Goal: Task Accomplishment & Management: Manage account settings

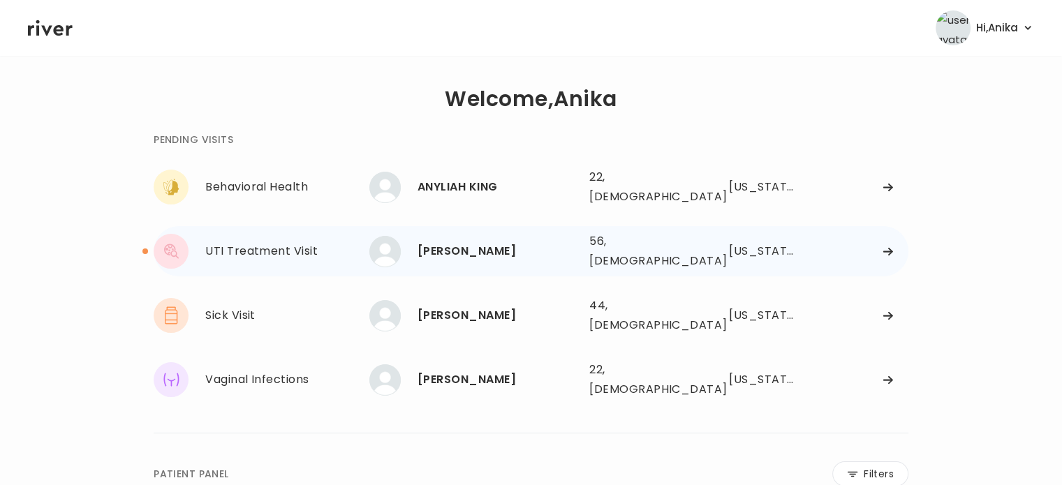
click at [483, 247] on div "[PERSON_NAME]" at bounding box center [498, 252] width 161 height 20
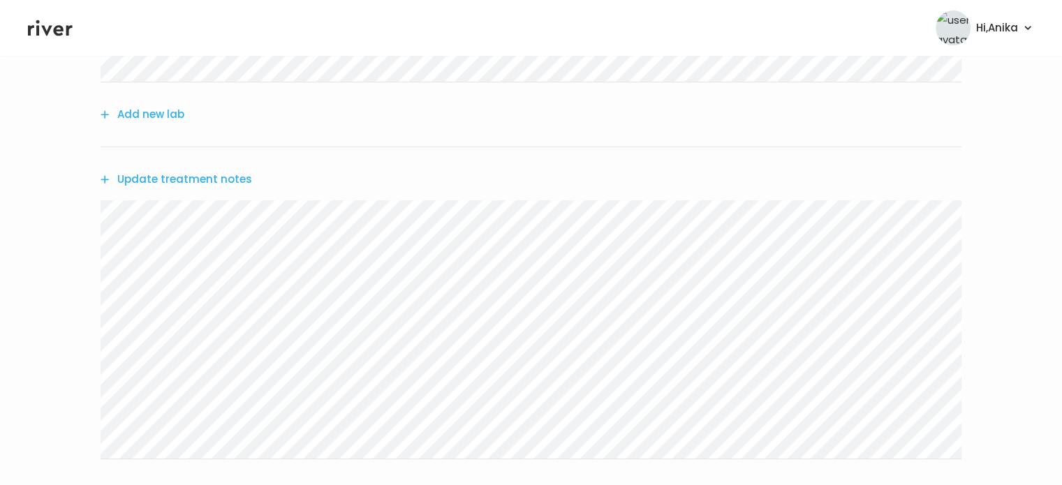
scroll to position [313, 0]
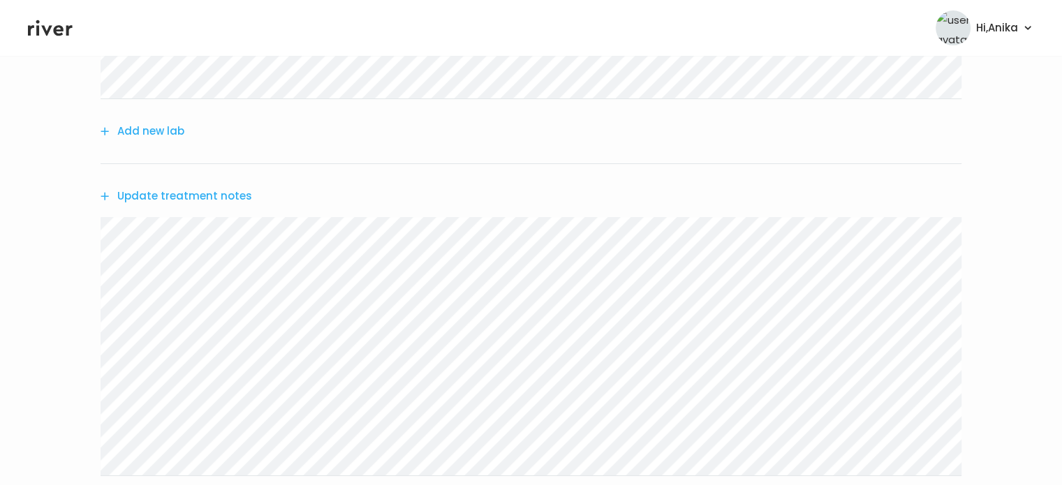
click at [235, 198] on button "Update treatment notes" at bounding box center [177, 196] width 152 height 20
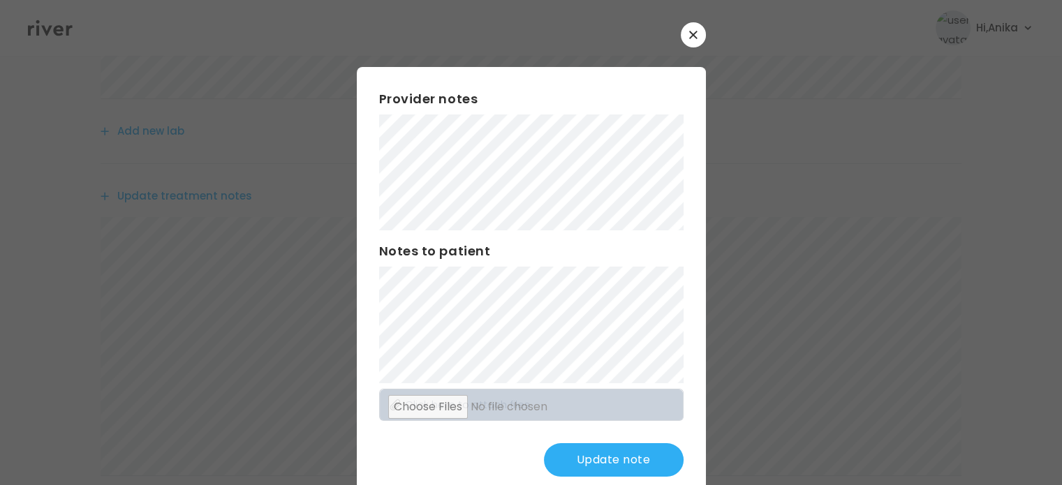
click at [567, 463] on button "Update note" at bounding box center [614, 460] width 140 height 34
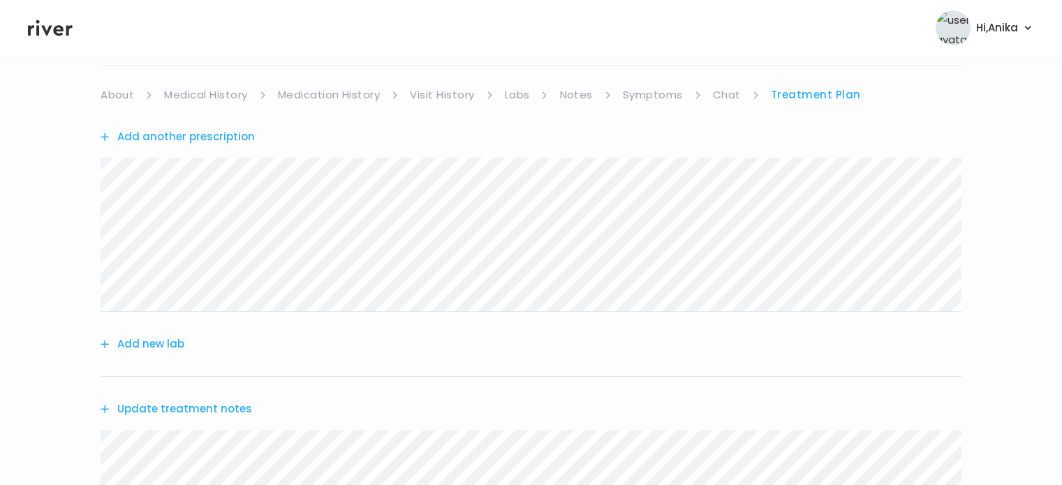
scroll to position [88, 0]
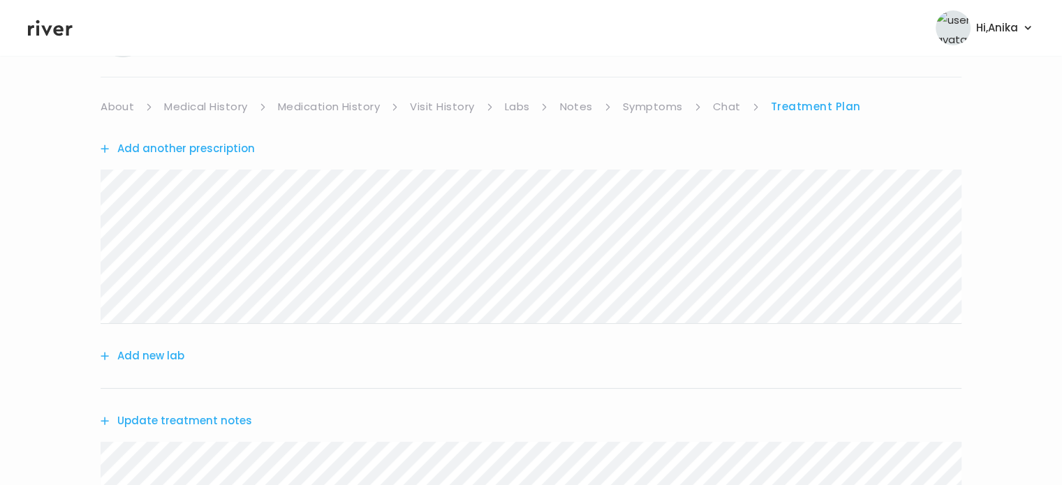
click at [197, 153] on button "Add another prescription" at bounding box center [178, 149] width 154 height 20
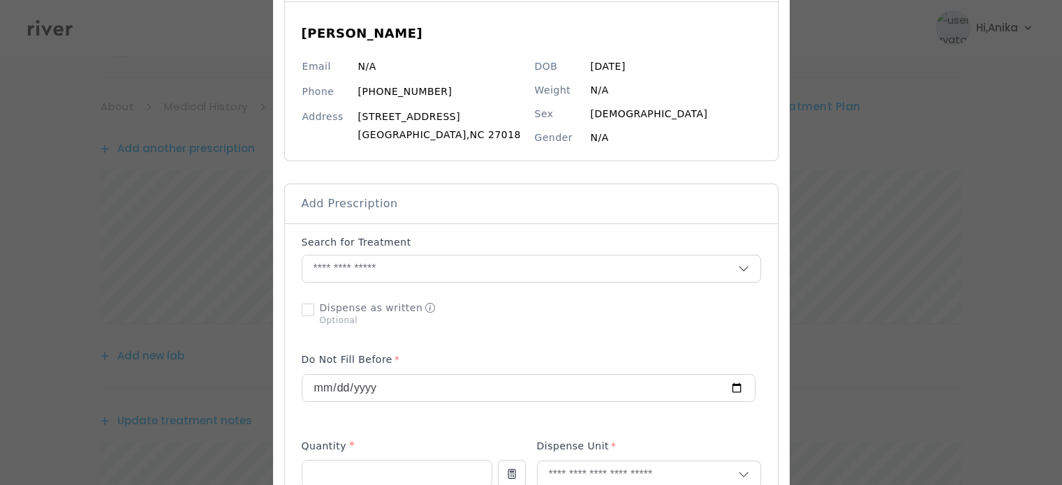
scroll to position [124, 0]
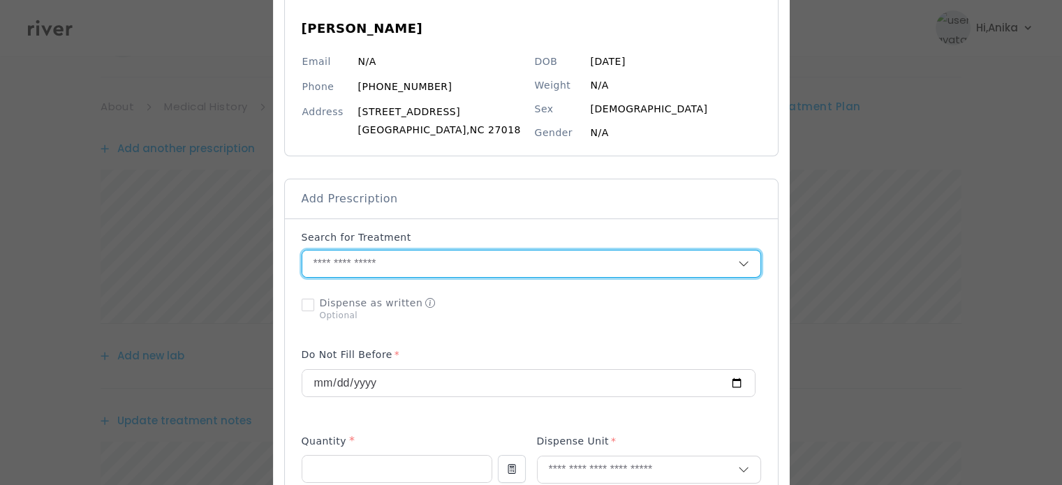
click at [383, 258] on input "text" at bounding box center [520, 264] width 436 height 27
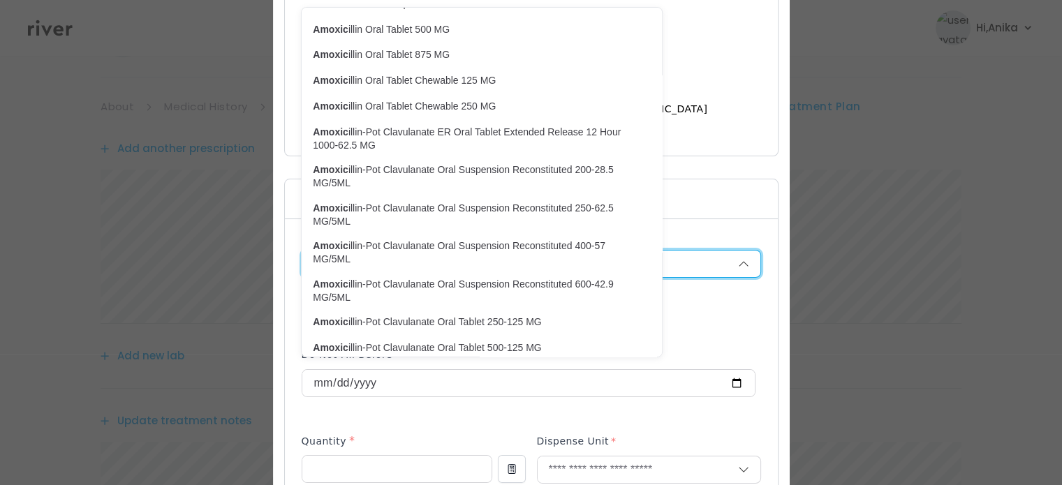
scroll to position [469, 0]
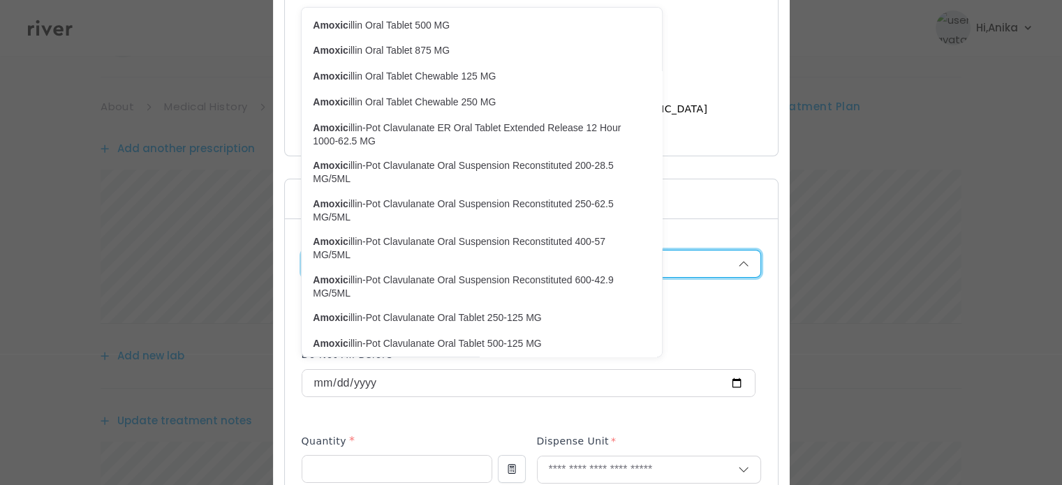
click at [439, 340] on p "Amoxic illin-Pot Clavulanate Oral Tablet 500-125 MG" at bounding box center [473, 343] width 321 height 13
type input "**********"
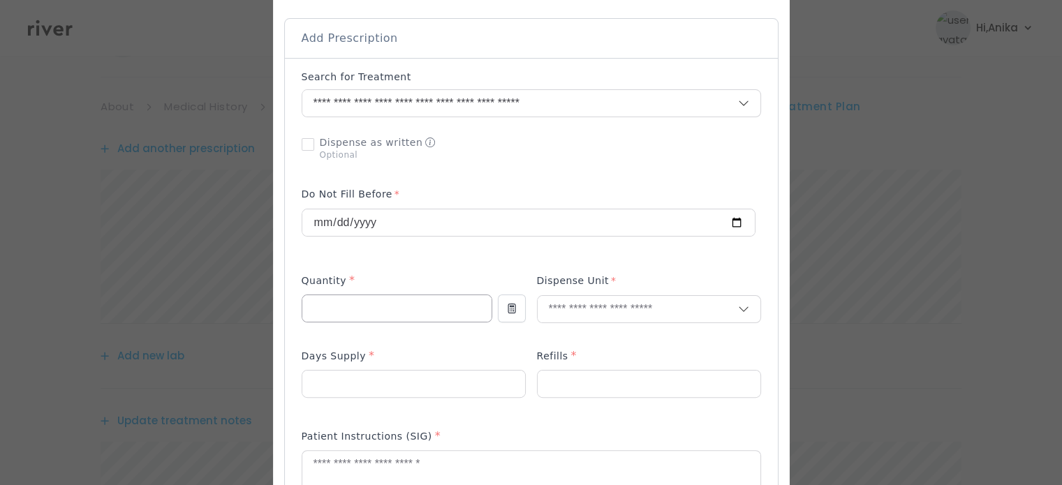
scroll to position [288, 0]
click at [399, 302] on input "number" at bounding box center [396, 305] width 189 height 27
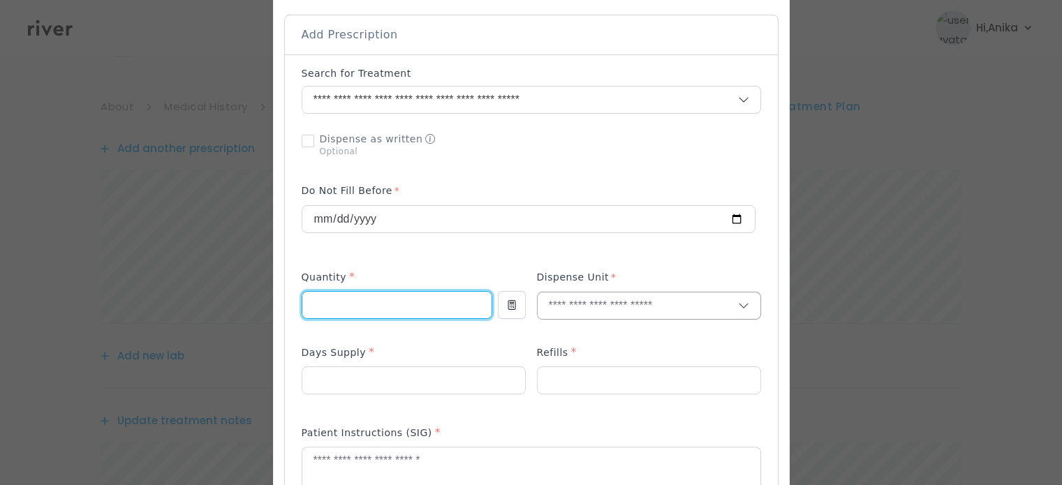
type input "**"
click at [550, 301] on input "text" at bounding box center [638, 306] width 200 height 27
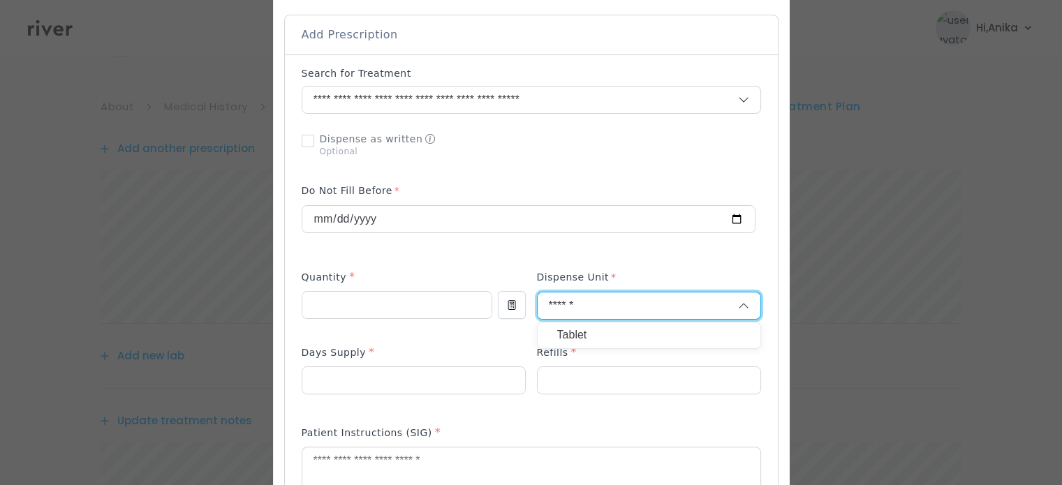
type input "******"
click at [559, 328] on p "Tablet" at bounding box center [649, 335] width 184 height 20
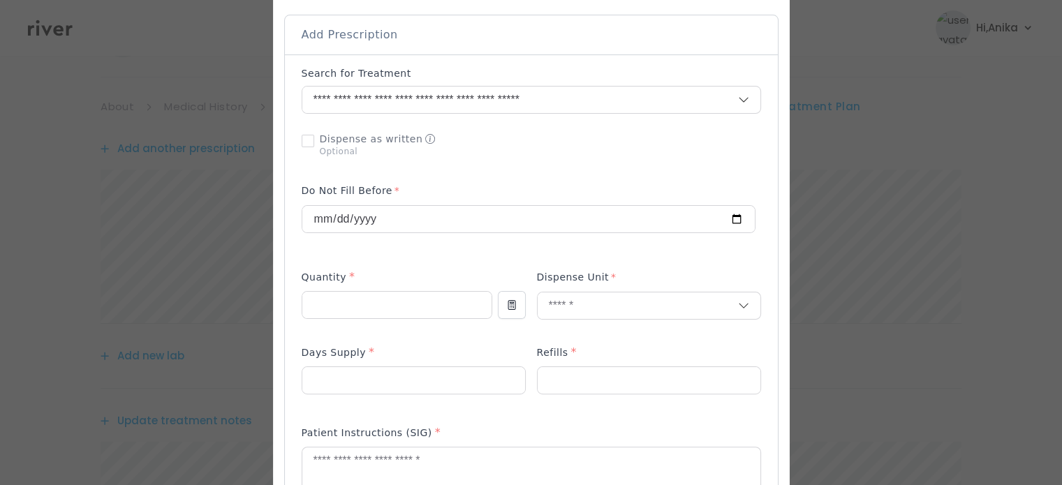
click at [394, 404] on p at bounding box center [414, 403] width 224 height 15
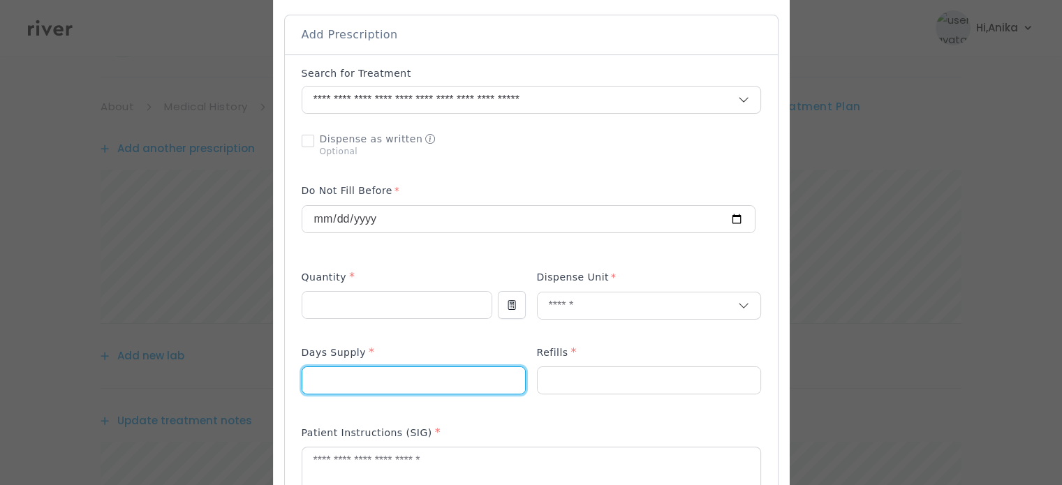
click at [395, 385] on input "number" at bounding box center [413, 380] width 223 height 27
type input "*"
click at [550, 393] on div at bounding box center [649, 381] width 224 height 28
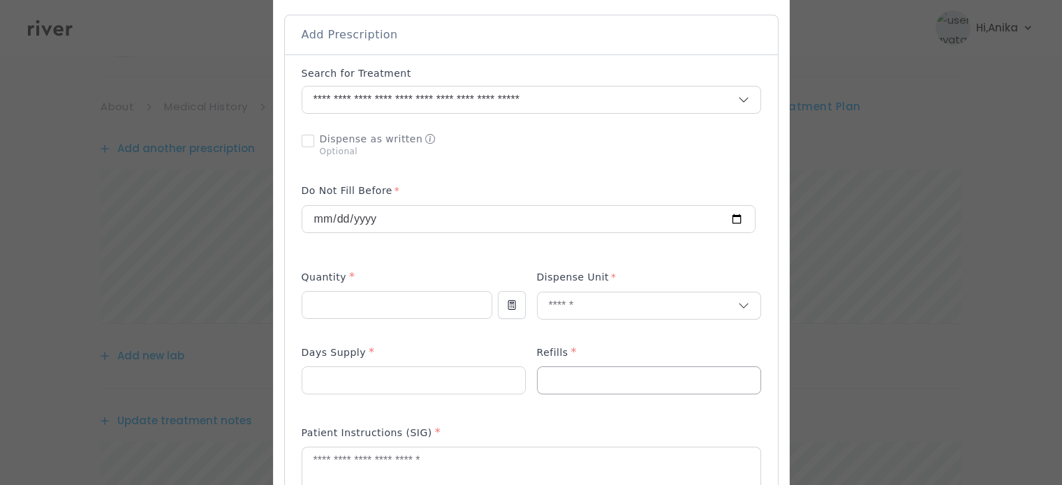
click at [553, 375] on input "number" at bounding box center [649, 380] width 223 height 27
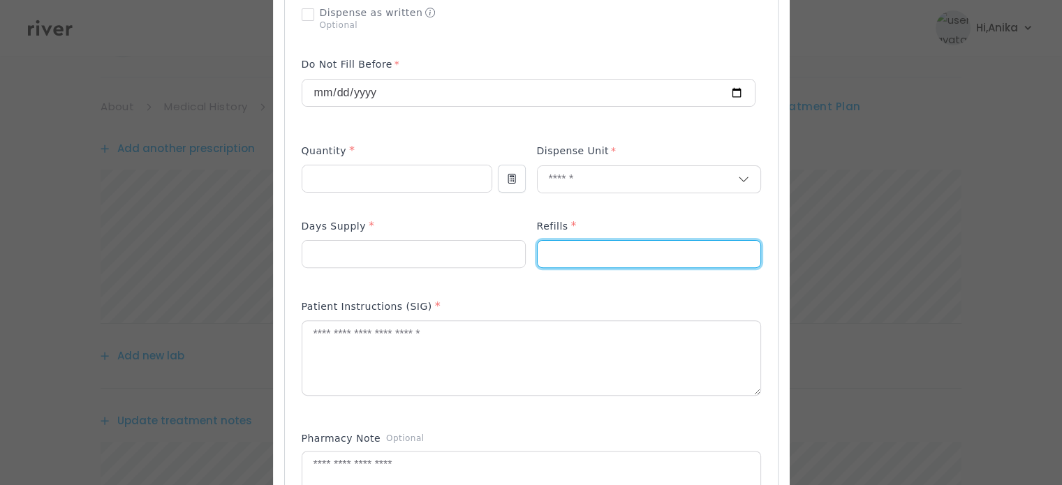
scroll to position [447, 0]
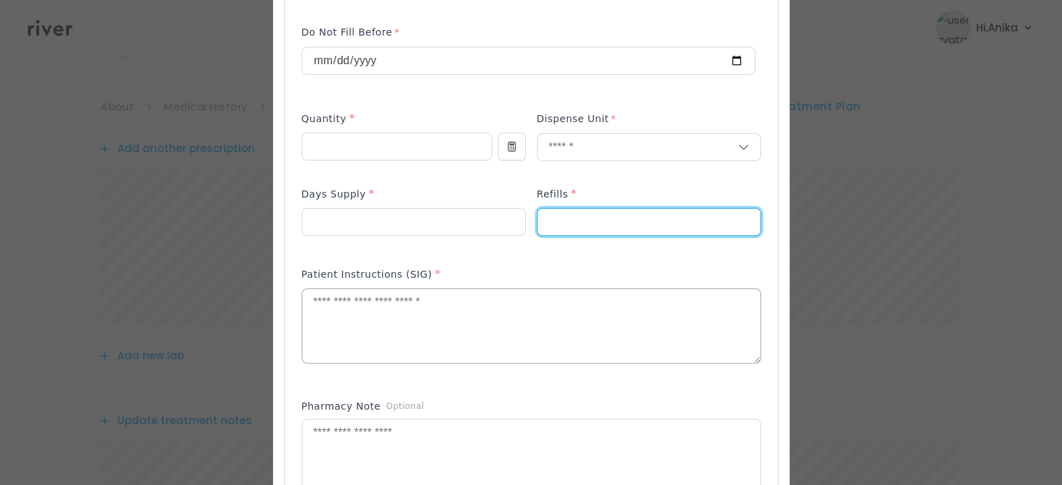
type input "*"
click at [455, 332] on textarea at bounding box center [531, 326] width 458 height 74
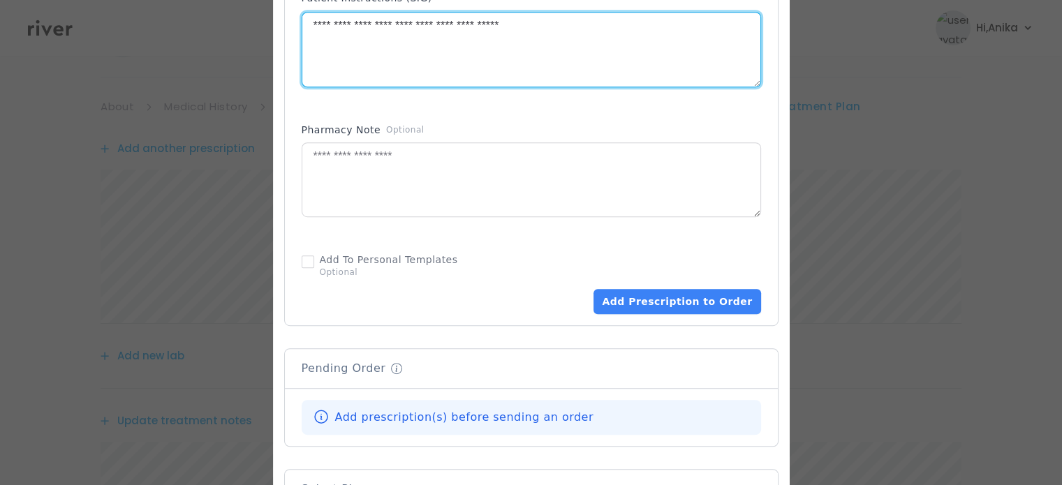
scroll to position [738, 0]
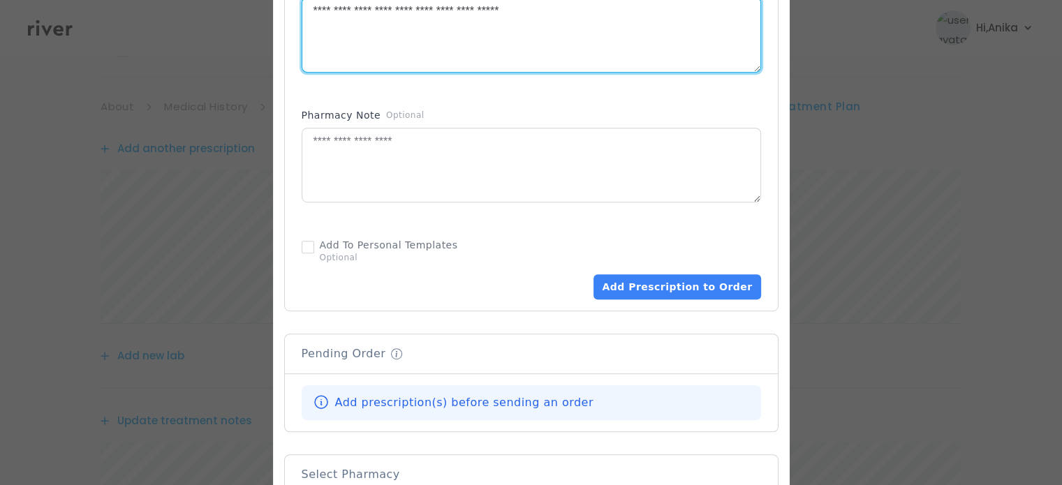
type textarea "**********"
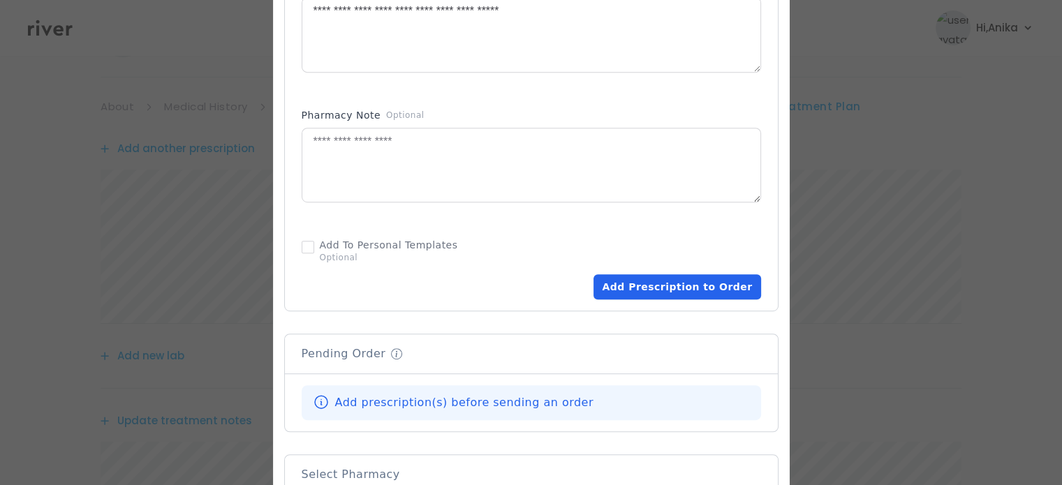
click at [635, 290] on button "Add Prescription to Order" at bounding box center [677, 286] width 167 height 25
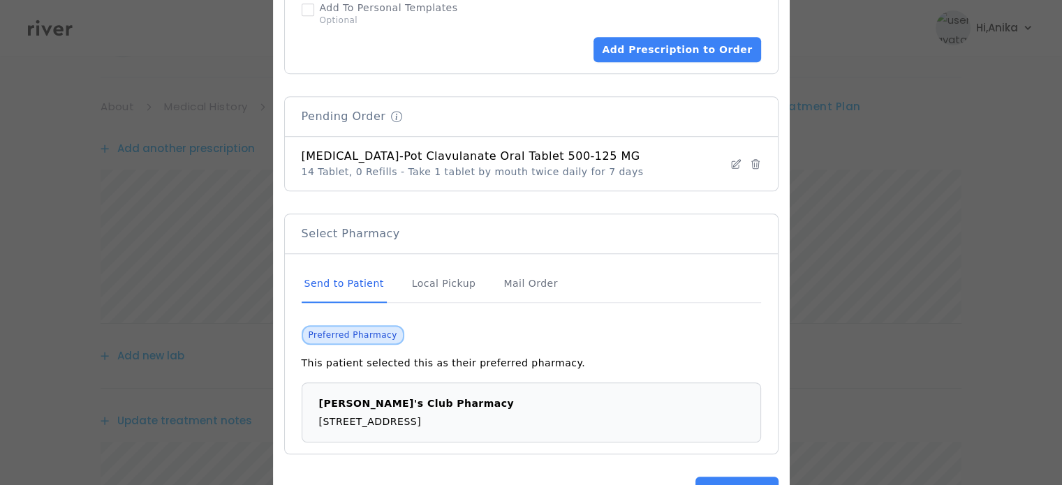
scroll to position [1022, 0]
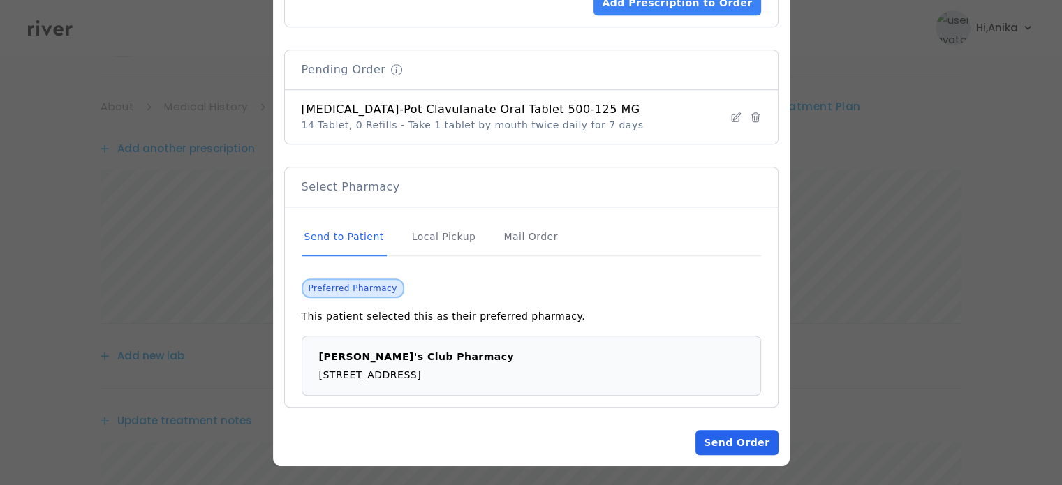
click at [735, 446] on button "Send Order" at bounding box center [737, 442] width 82 height 25
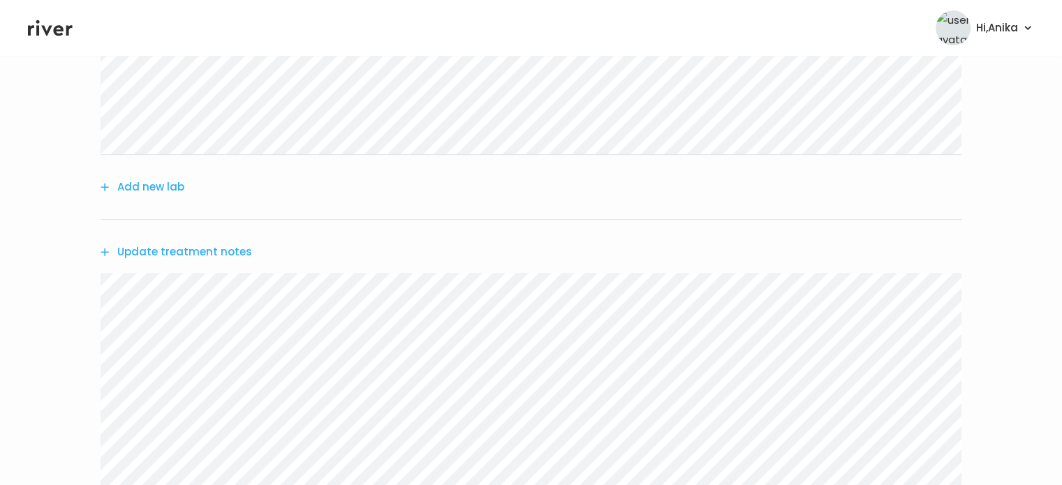
scroll to position [492, 0]
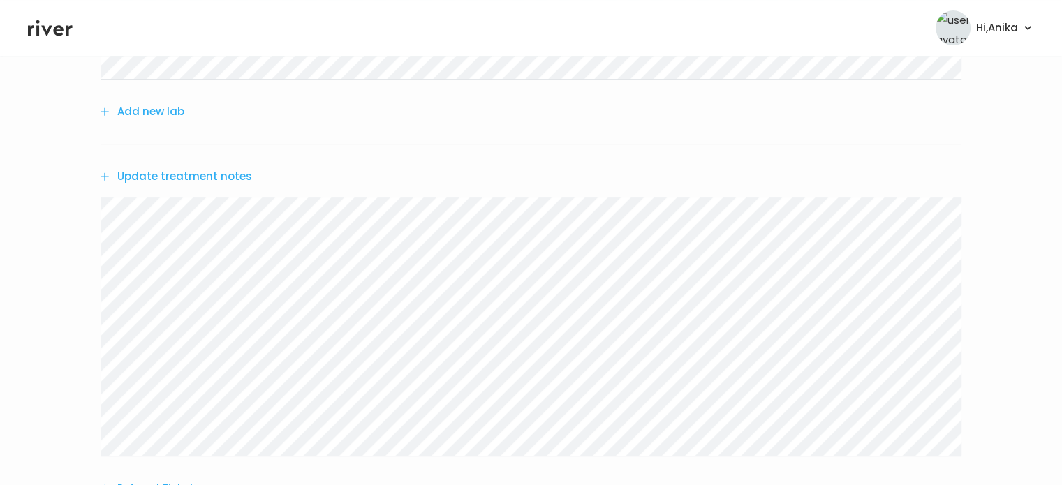
click at [218, 177] on button "Update treatment notes" at bounding box center [177, 177] width 152 height 20
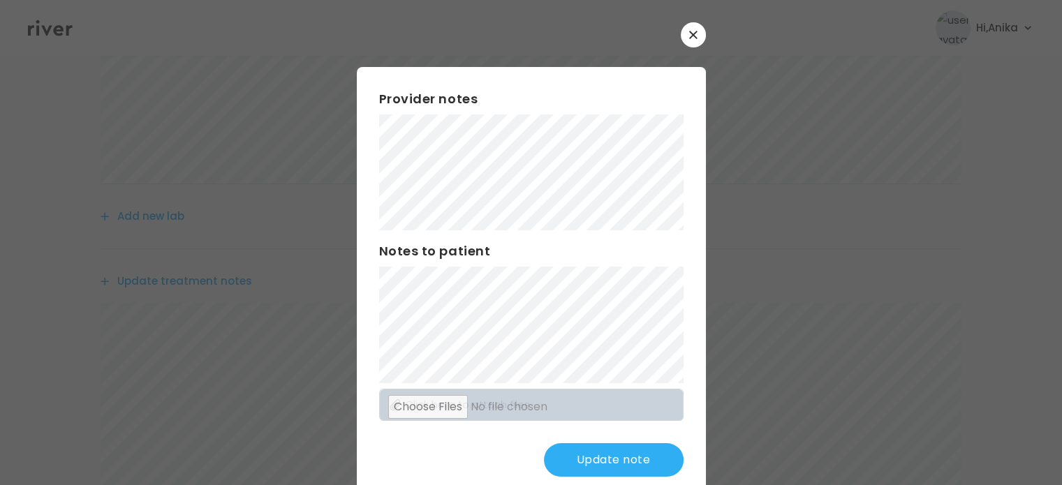
scroll to position [358, 0]
click at [574, 472] on button "Update note" at bounding box center [614, 460] width 140 height 34
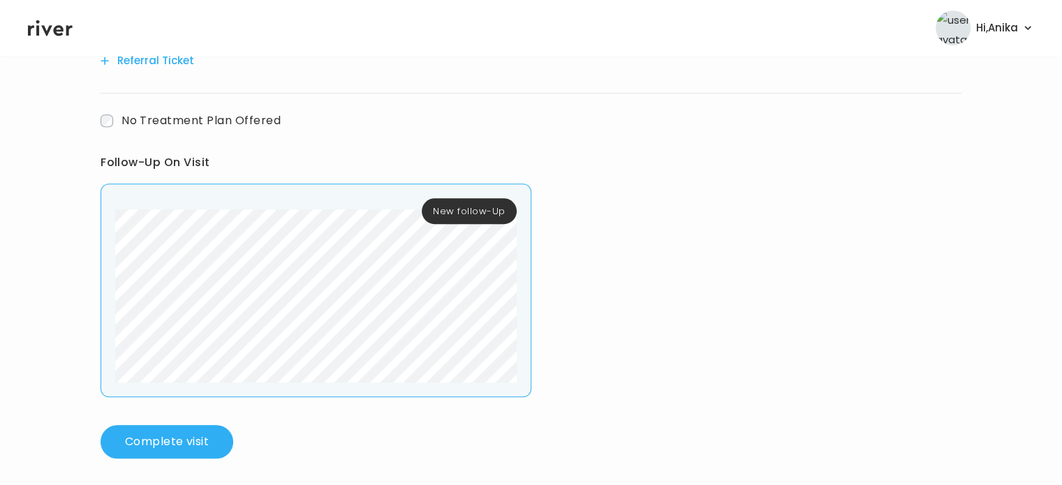
scroll to position [926, 0]
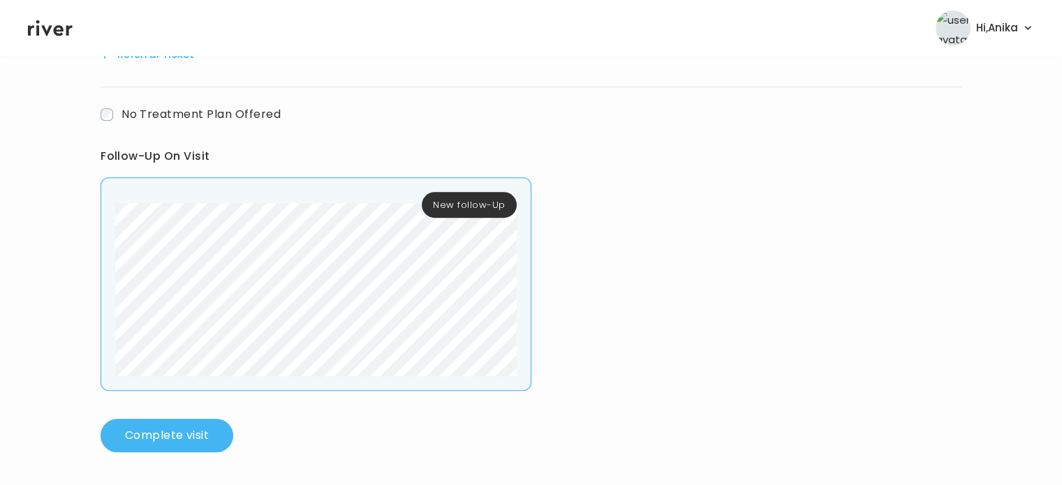
click at [189, 427] on button "Complete visit" at bounding box center [167, 436] width 133 height 34
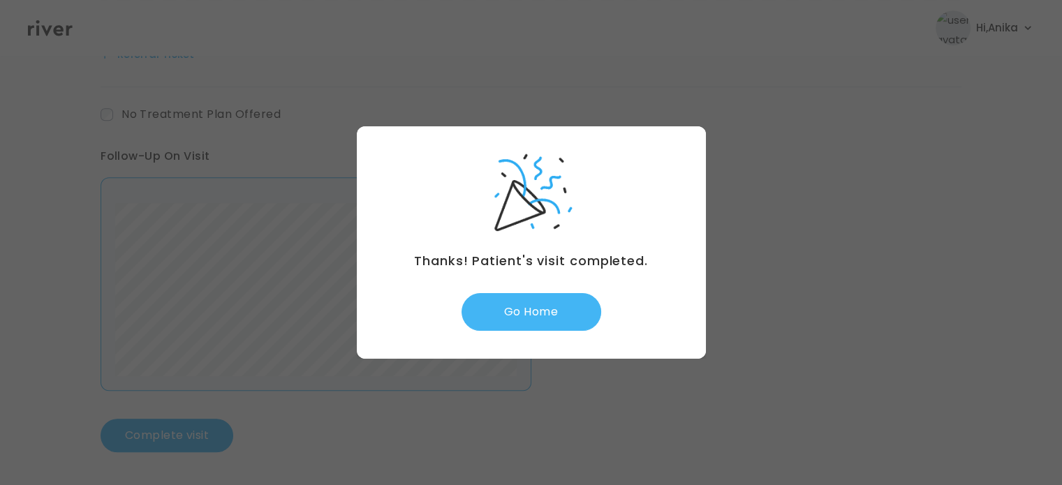
click at [534, 308] on button "Go Home" at bounding box center [532, 312] width 140 height 38
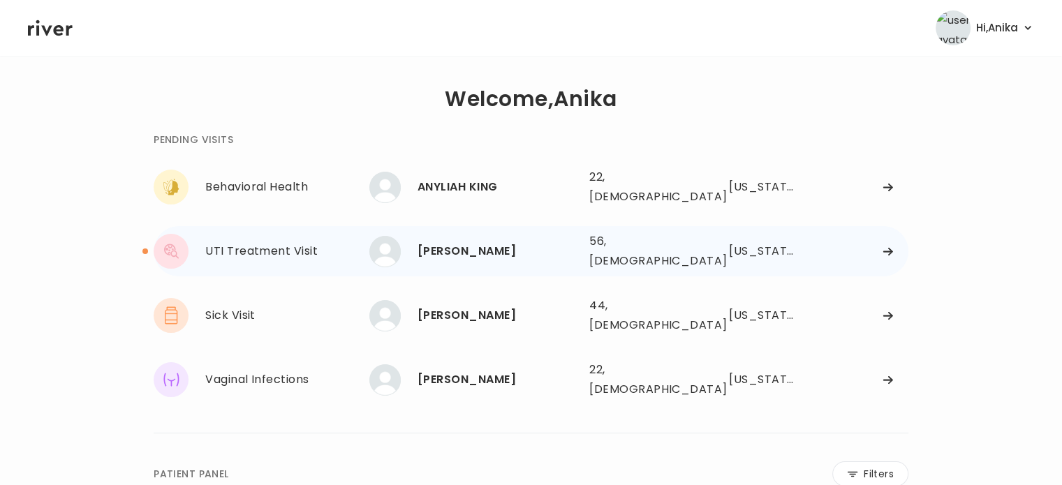
click at [514, 244] on div "Melodie Williams" at bounding box center [498, 252] width 161 height 20
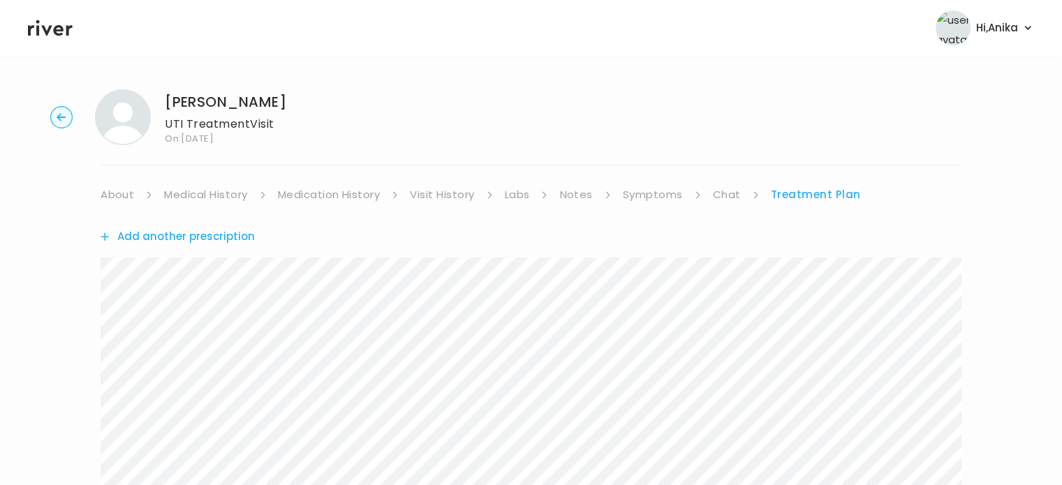
click at [124, 191] on link "About" at bounding box center [118, 195] width 34 height 20
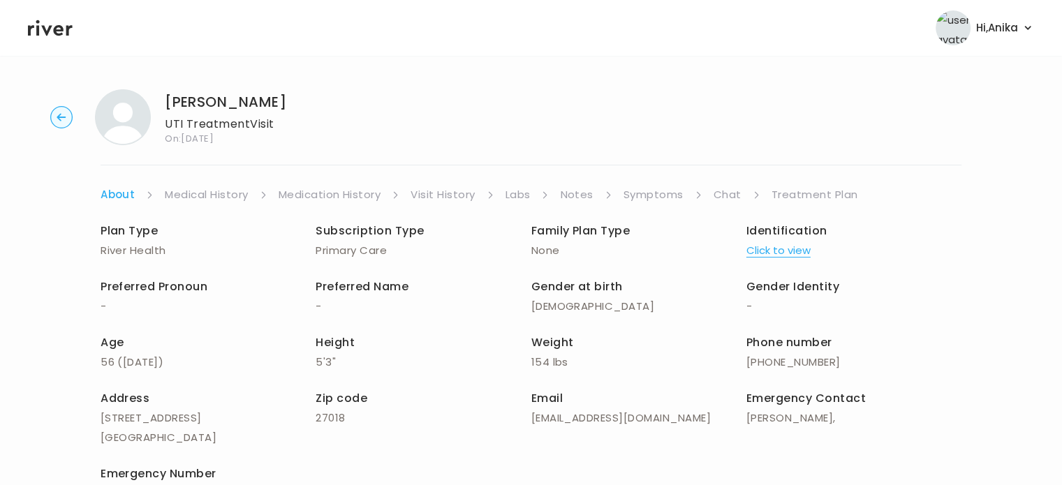
click at [210, 196] on link "Medical History" at bounding box center [206, 195] width 83 height 20
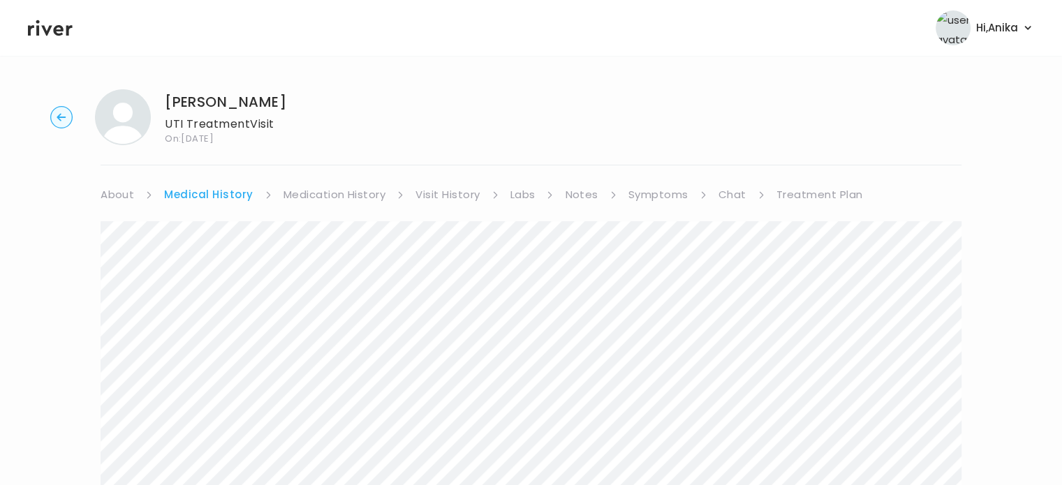
click at [307, 193] on link "Medication History" at bounding box center [335, 195] width 103 height 20
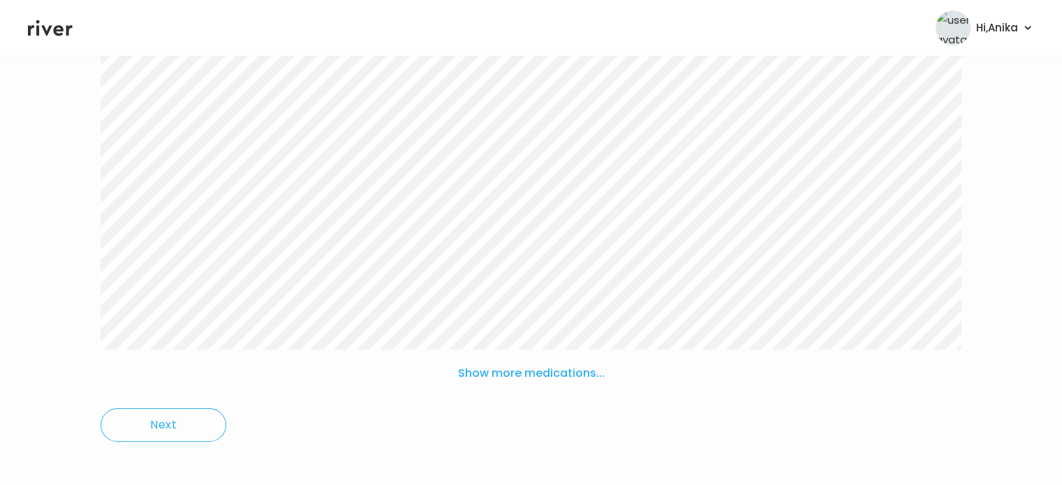
scroll to position [251, 0]
click at [494, 372] on button "Show more medications..." at bounding box center [532, 368] width 158 height 31
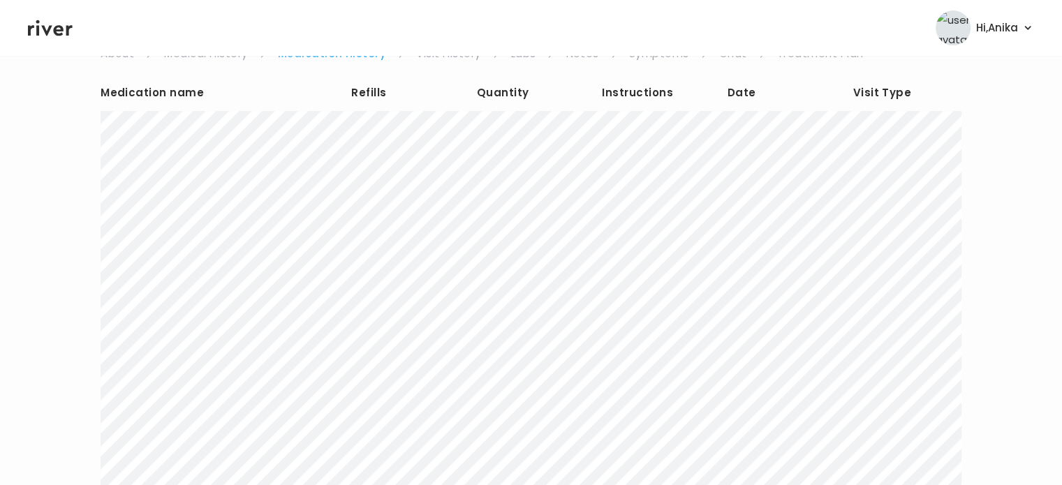
scroll to position [78, 0]
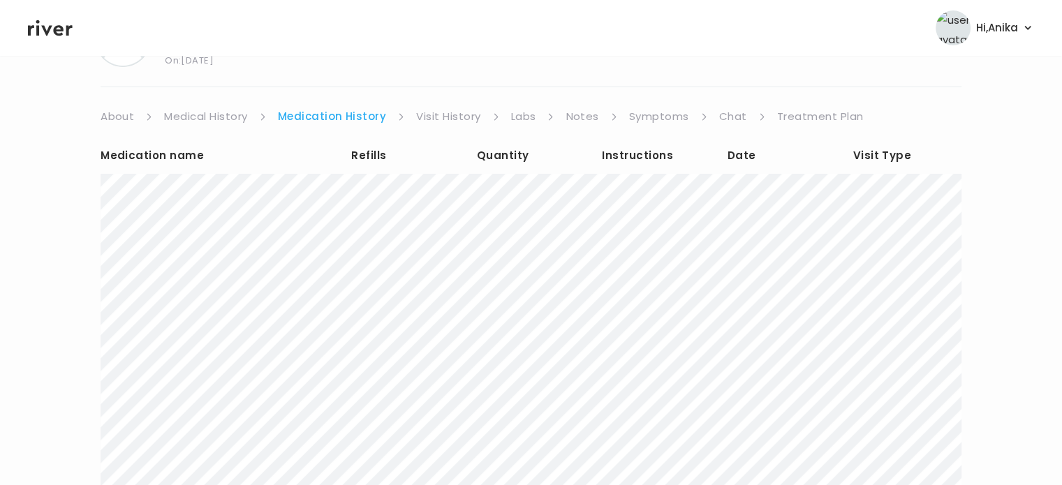
click at [445, 122] on link "Visit History" at bounding box center [448, 117] width 64 height 20
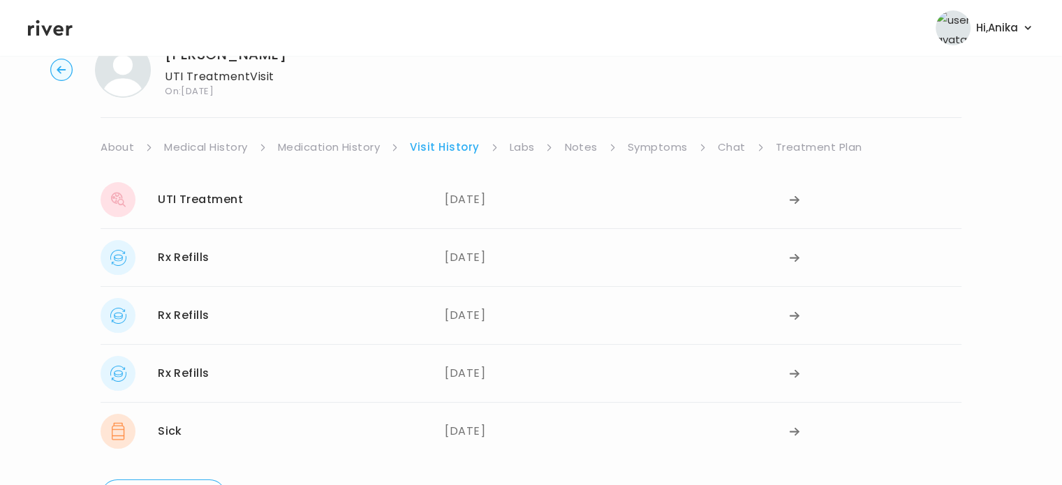
scroll to position [39, 0]
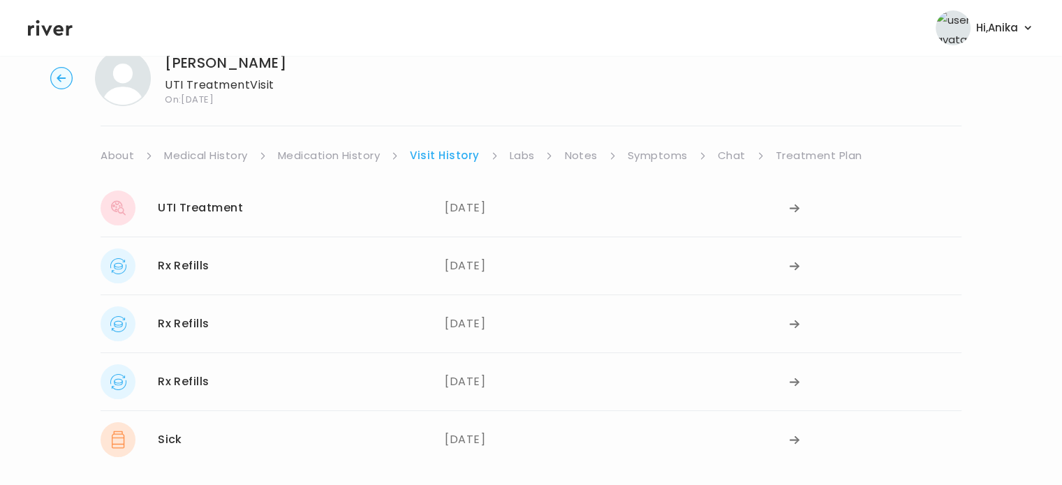
click at [527, 156] on link "Labs" at bounding box center [522, 156] width 25 height 20
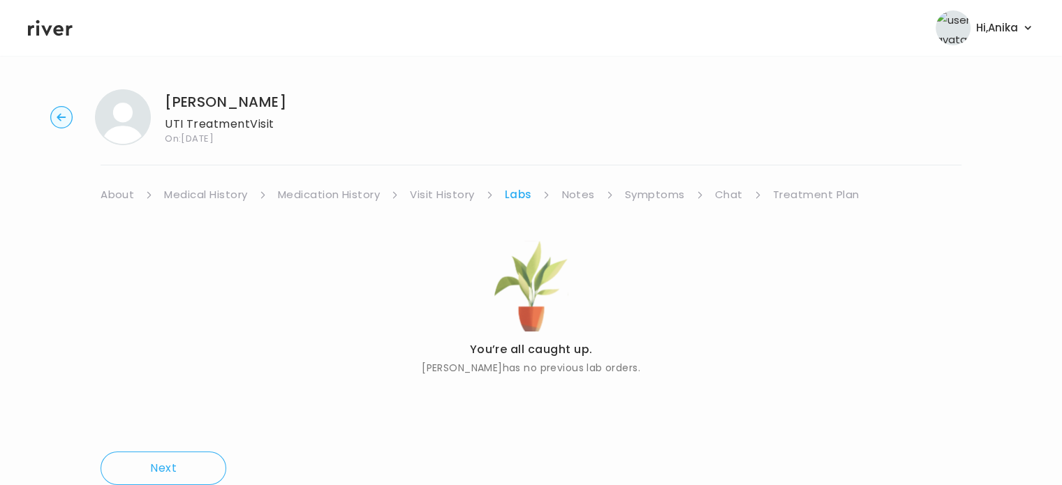
click at [575, 191] on link "Notes" at bounding box center [577, 195] width 33 height 20
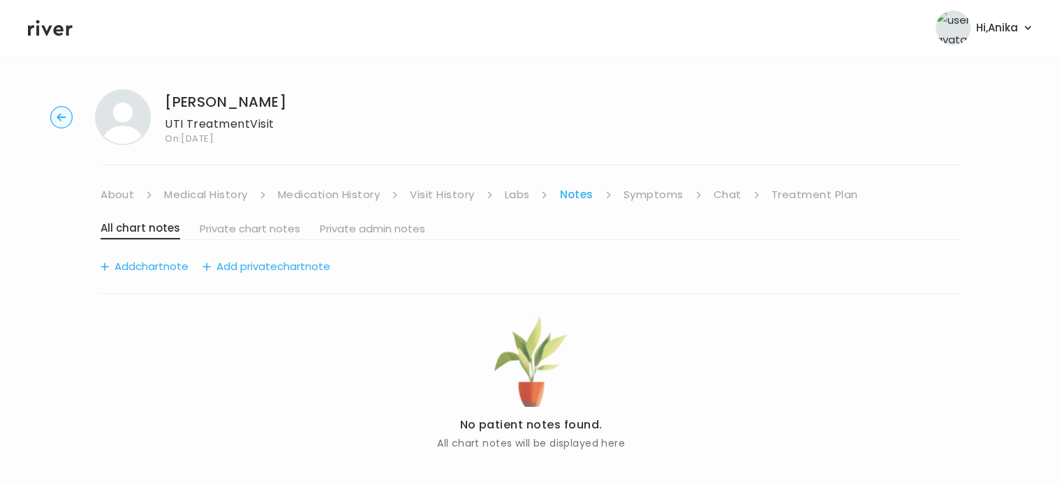
click at [643, 198] on link "Symptoms" at bounding box center [654, 195] width 60 height 20
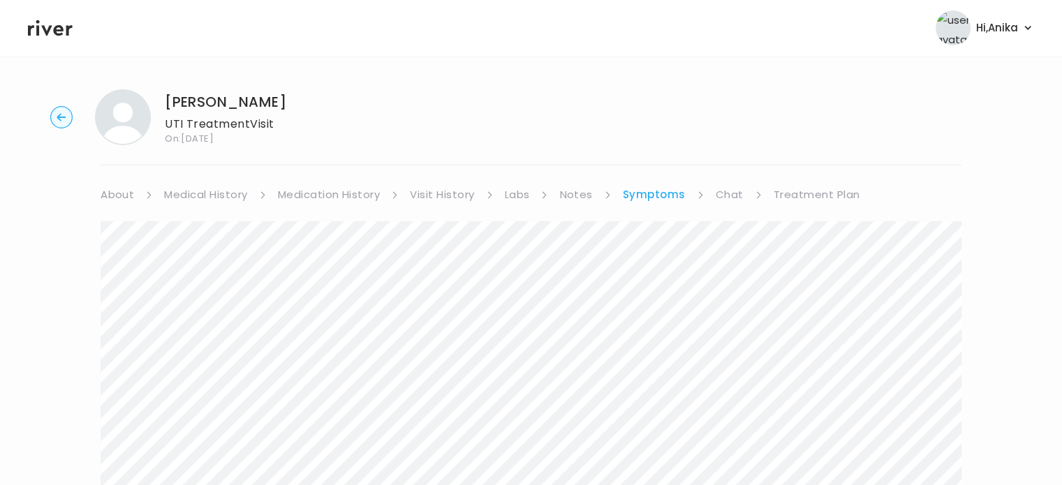
click at [724, 196] on link "Chat" at bounding box center [730, 195] width 28 height 20
click at [790, 198] on link "Treatment Plan" at bounding box center [815, 195] width 87 height 20
click at [57, 31] on icon at bounding box center [50, 28] width 45 height 16
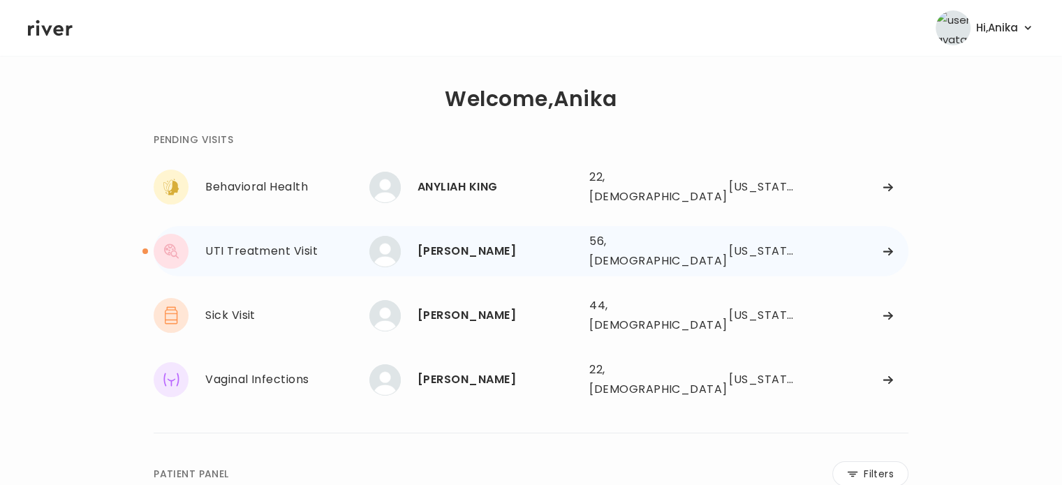
click at [478, 245] on div "Melodie Williams" at bounding box center [498, 252] width 161 height 20
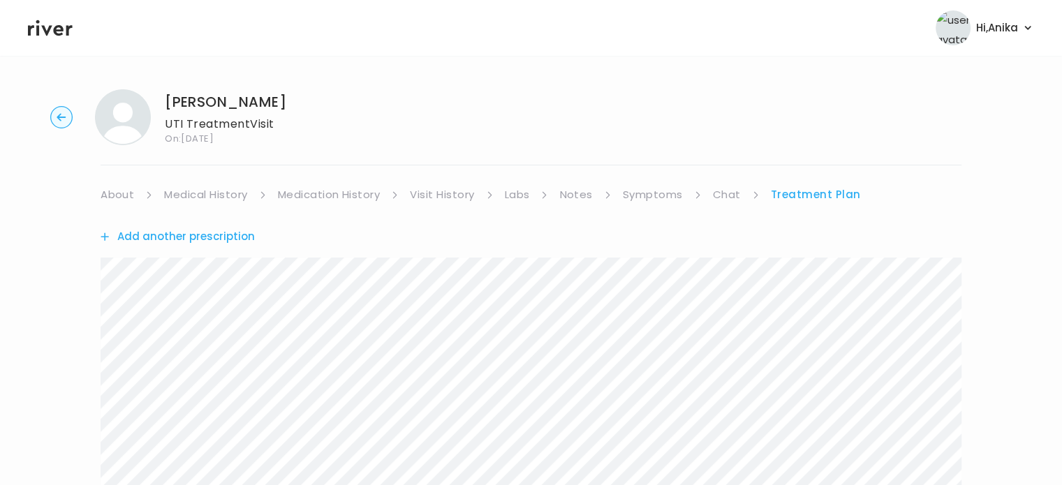
click at [126, 189] on link "About" at bounding box center [118, 195] width 34 height 20
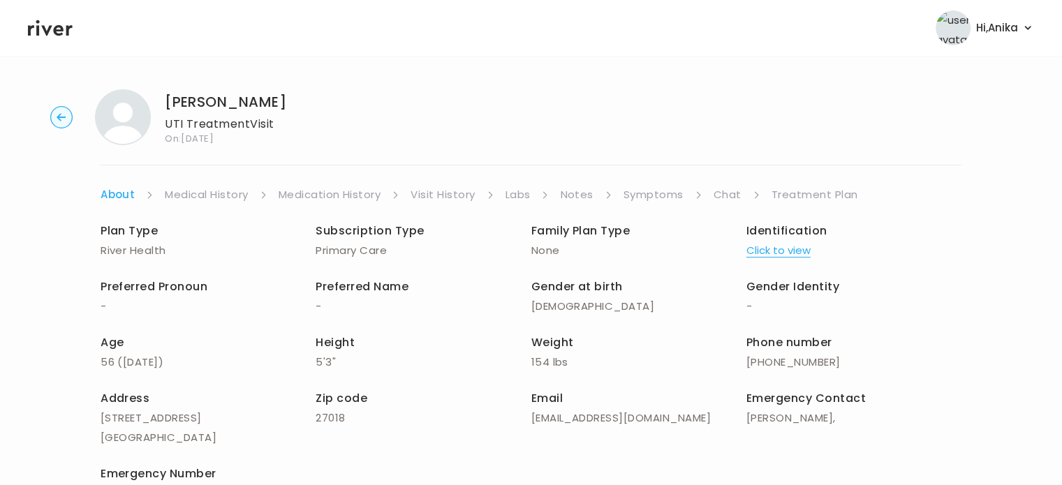
click at [184, 196] on link "Medical History" at bounding box center [206, 195] width 83 height 20
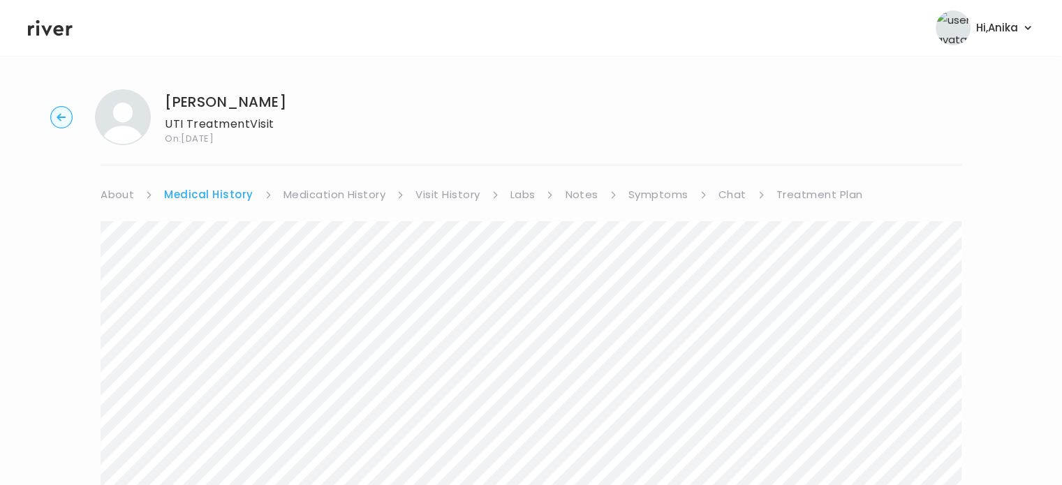
click at [323, 196] on link "Medication History" at bounding box center [335, 195] width 103 height 20
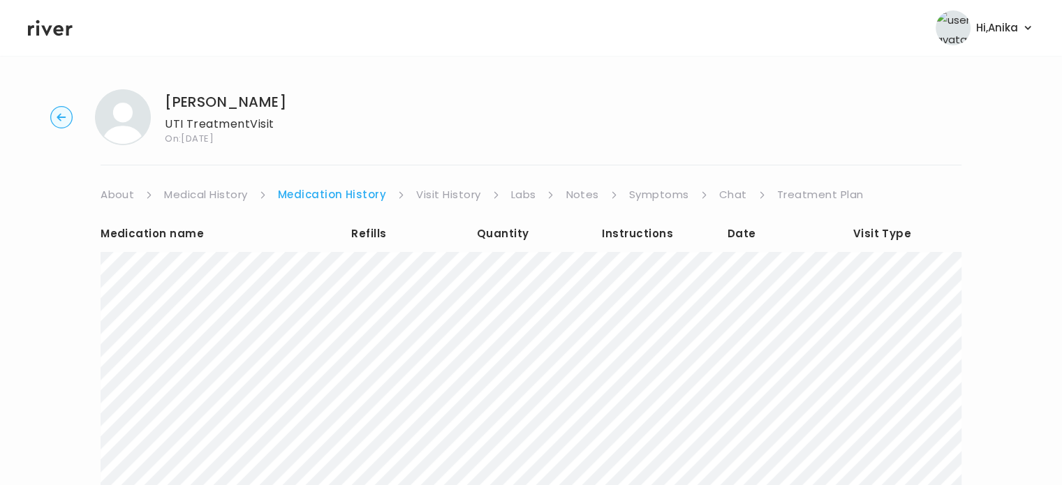
click at [447, 191] on link "Visit History" at bounding box center [448, 195] width 64 height 20
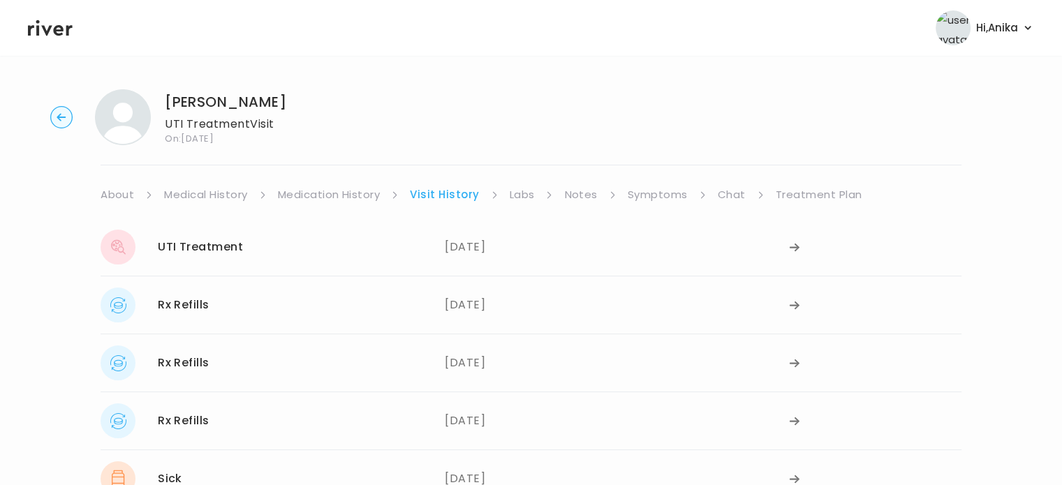
click at [534, 198] on li "Labs" at bounding box center [532, 195] width 44 height 20
click at [517, 195] on link "Labs" at bounding box center [522, 195] width 25 height 20
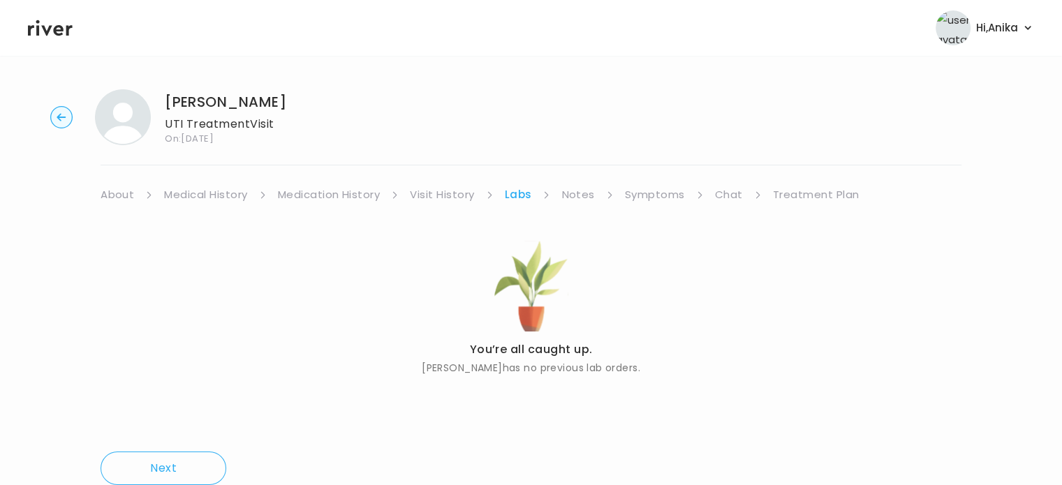
click at [573, 192] on link "Notes" at bounding box center [577, 195] width 33 height 20
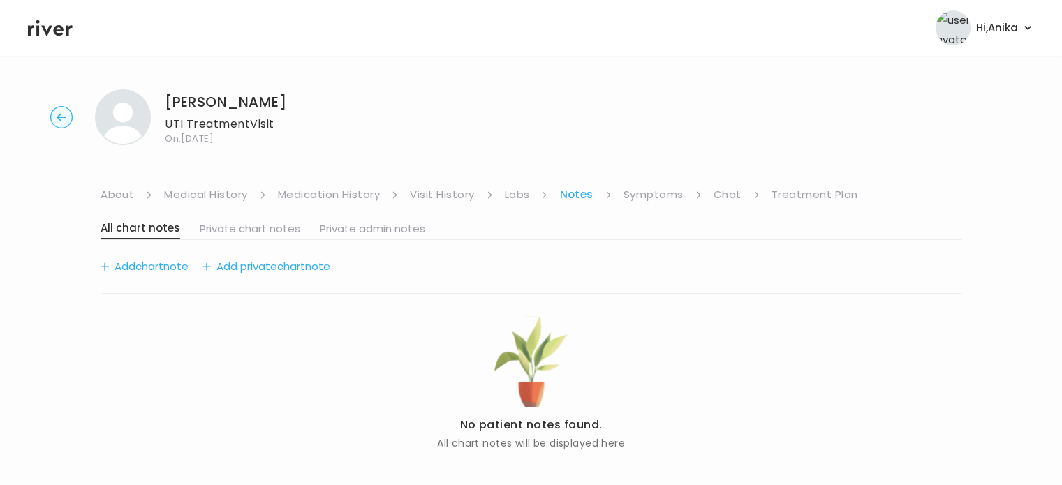
click at [636, 198] on link "Symptoms" at bounding box center [654, 195] width 60 height 20
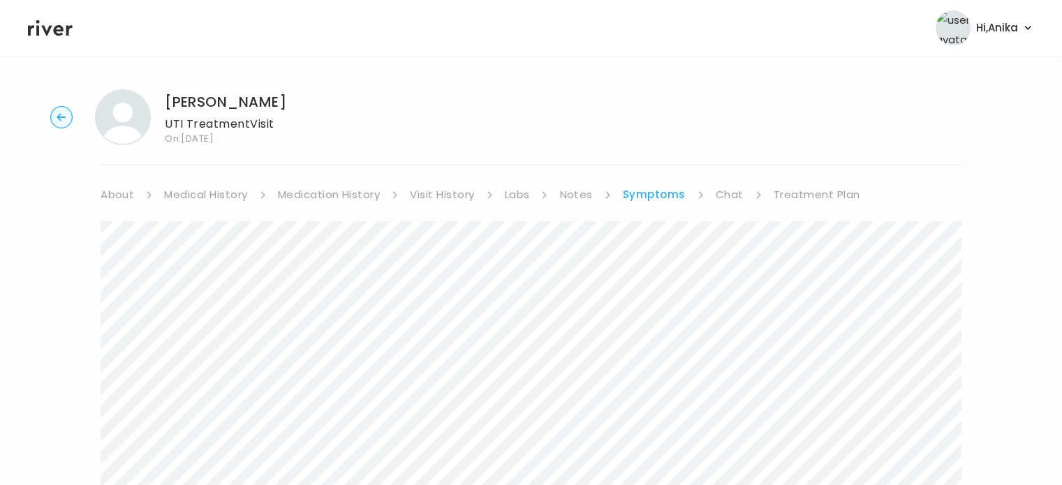
click at [729, 200] on link "Chat" at bounding box center [730, 195] width 28 height 20
click at [800, 199] on link "Treatment Plan" at bounding box center [815, 195] width 87 height 20
click at [124, 200] on link "About" at bounding box center [118, 195] width 34 height 20
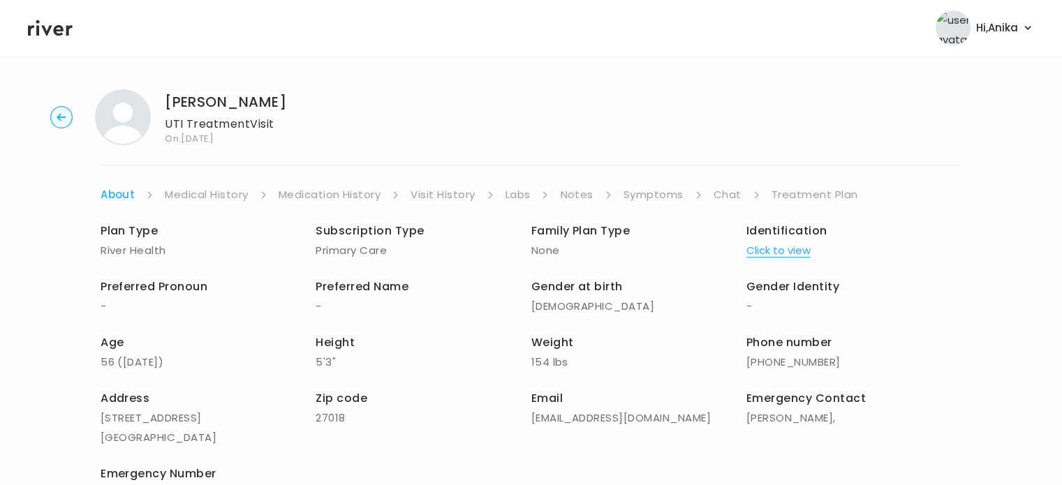
click at [183, 201] on link "Medical History" at bounding box center [206, 195] width 83 height 20
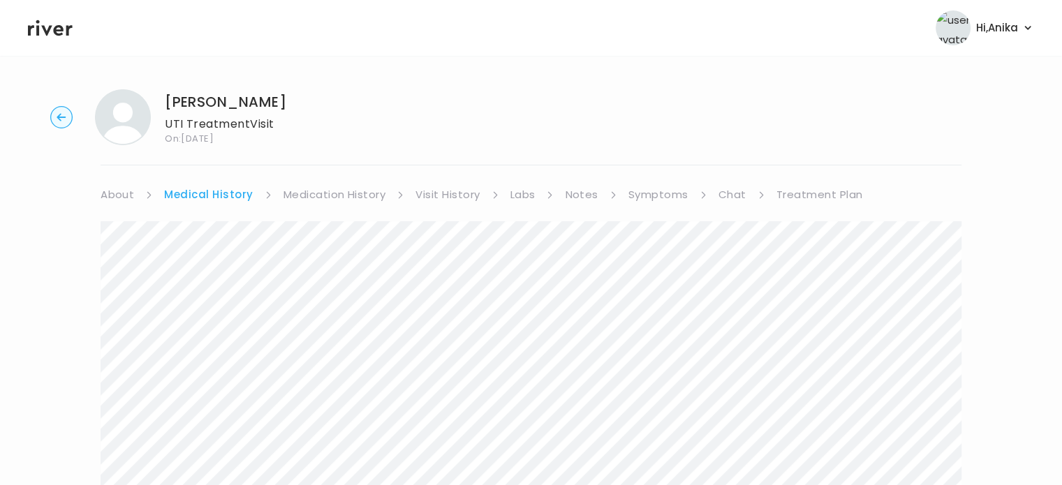
click at [59, 121] on circle "button" at bounding box center [62, 118] width 22 height 22
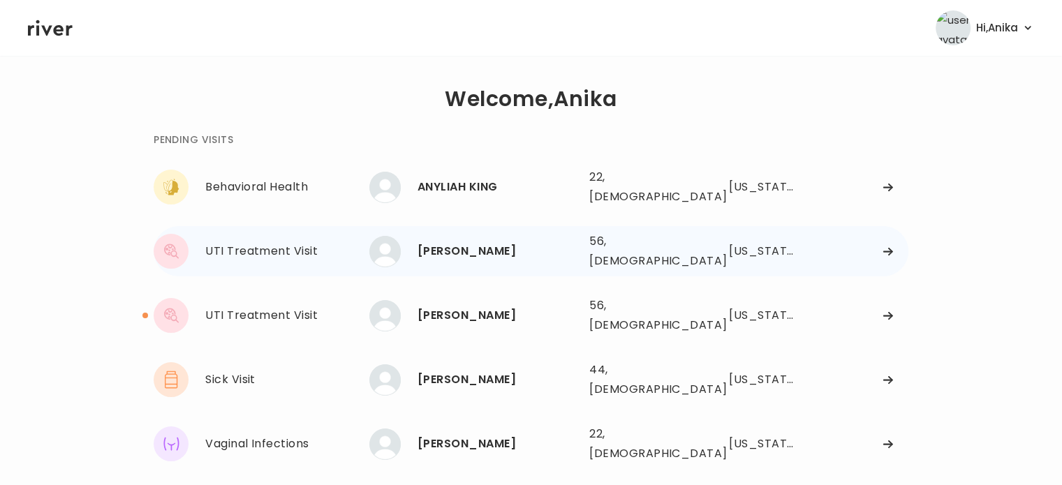
click at [498, 247] on div "Melodie Williams" at bounding box center [498, 252] width 161 height 20
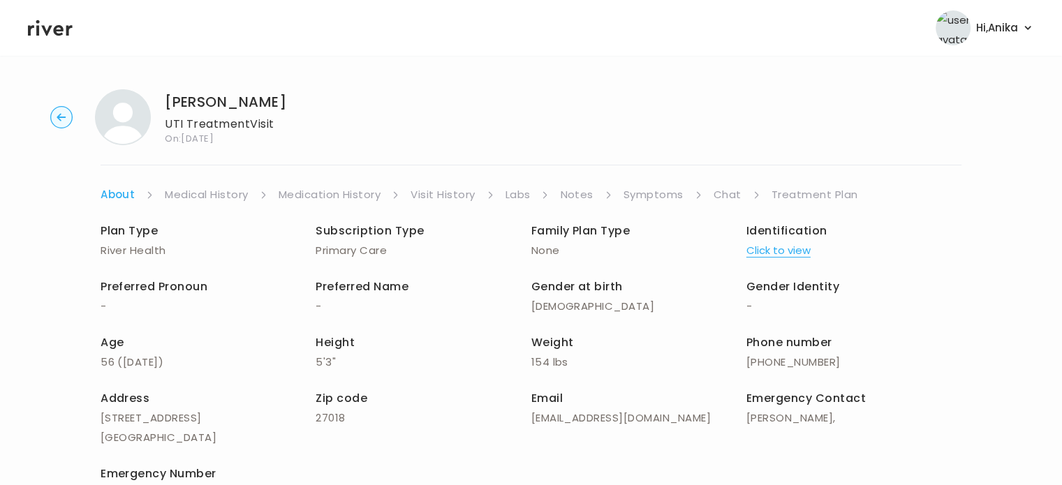
click at [809, 198] on link "Treatment Plan" at bounding box center [815, 195] width 87 height 20
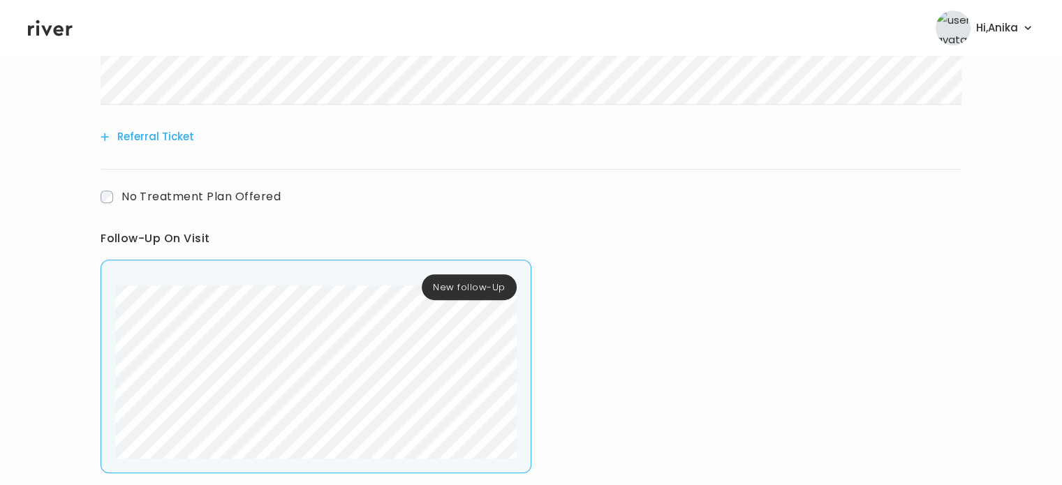
scroll to position [926, 0]
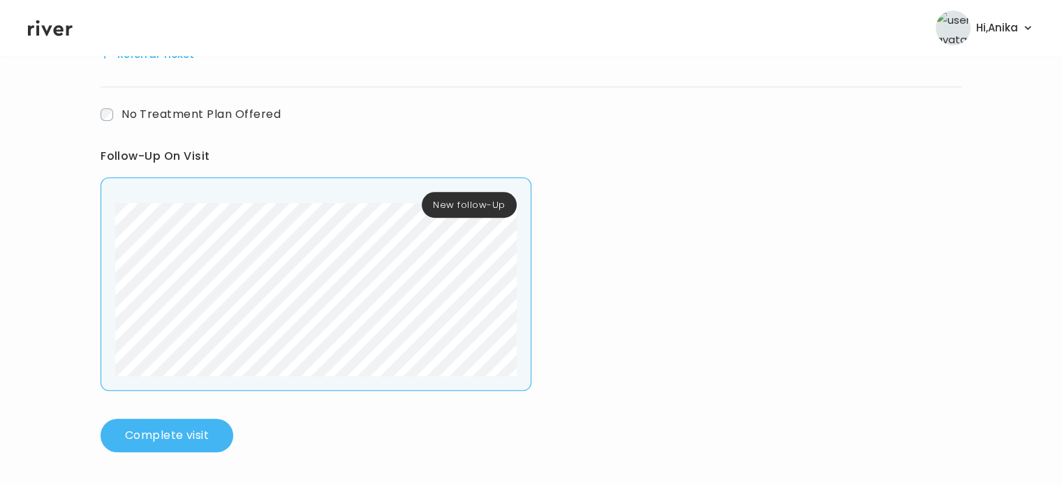
click at [196, 436] on button "Complete visit" at bounding box center [167, 436] width 133 height 34
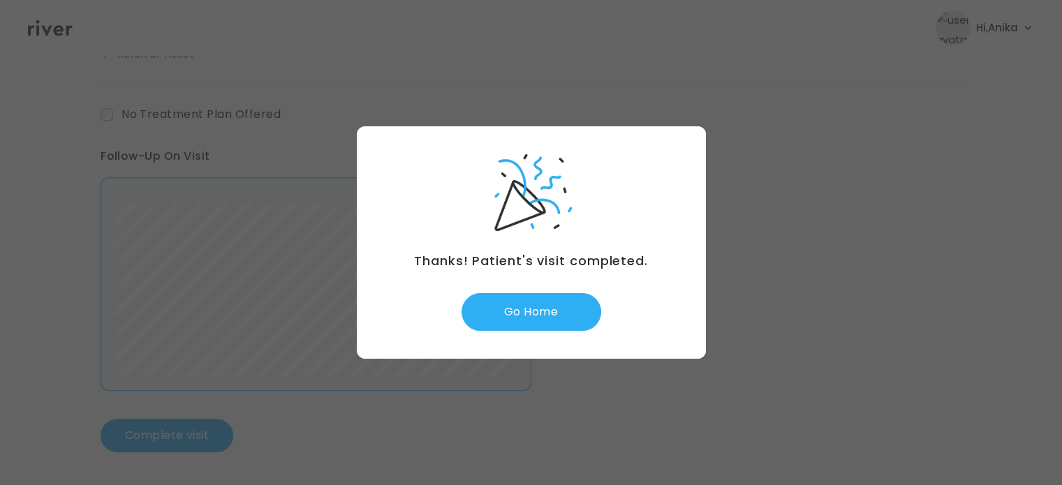
click at [538, 332] on div "Thanks! Patient's visit completed. Go Home" at bounding box center [531, 242] width 349 height 233
click at [538, 314] on button "Go Home" at bounding box center [532, 312] width 140 height 38
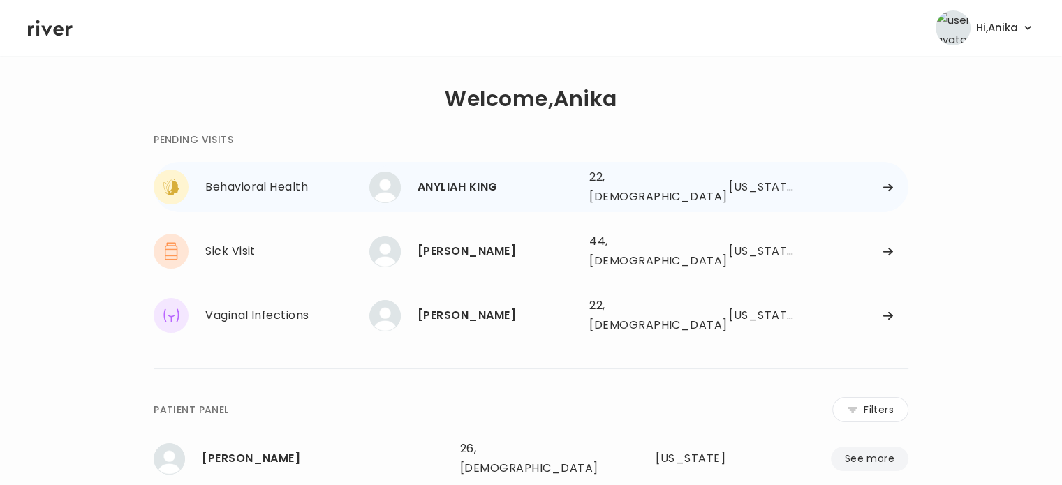
click at [545, 181] on div "ANYLIAH KING" at bounding box center [498, 187] width 161 height 20
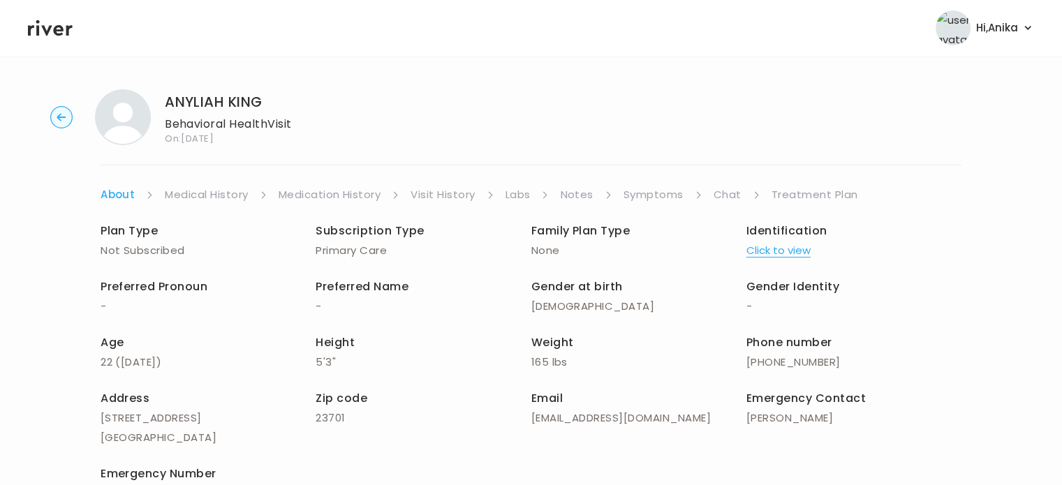
click at [719, 193] on link "Chat" at bounding box center [728, 195] width 28 height 20
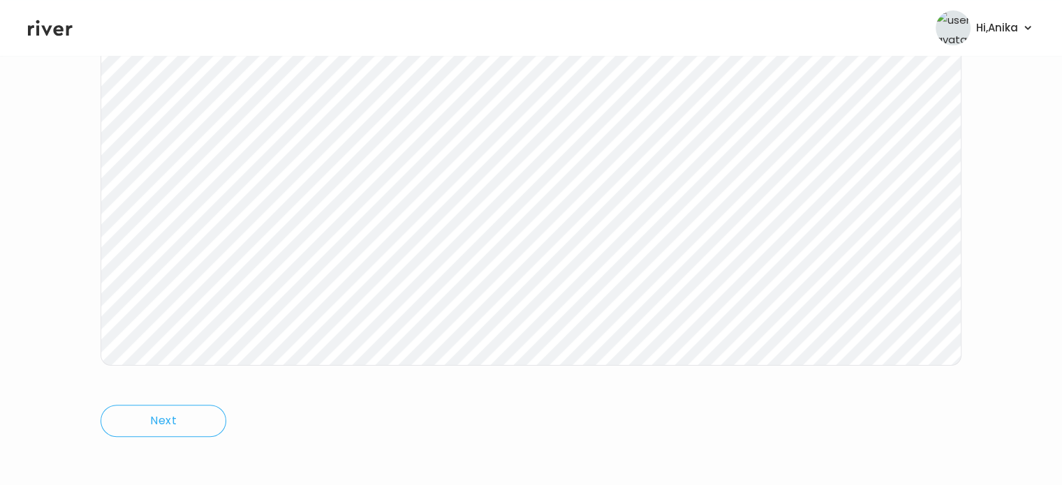
scroll to position [290, 0]
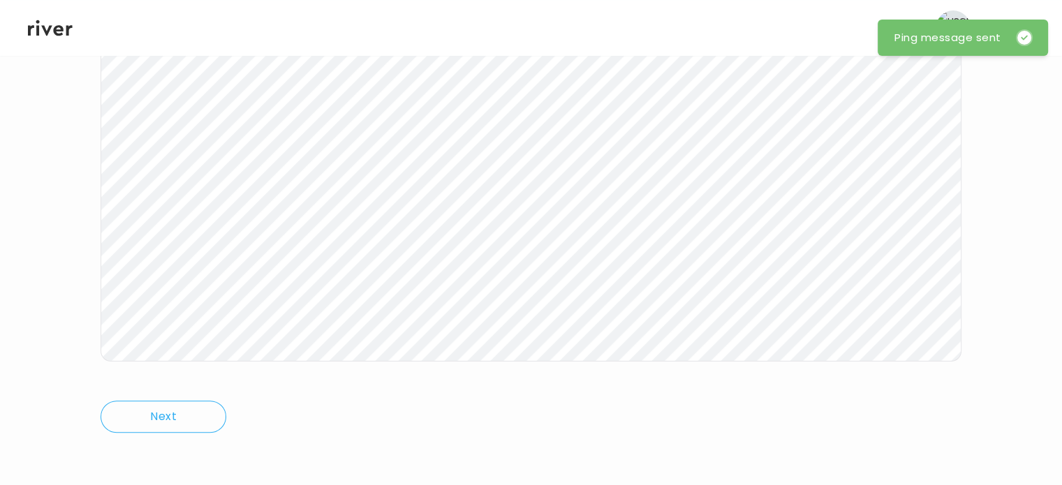
click at [62, 31] on icon at bounding box center [50, 27] width 45 height 21
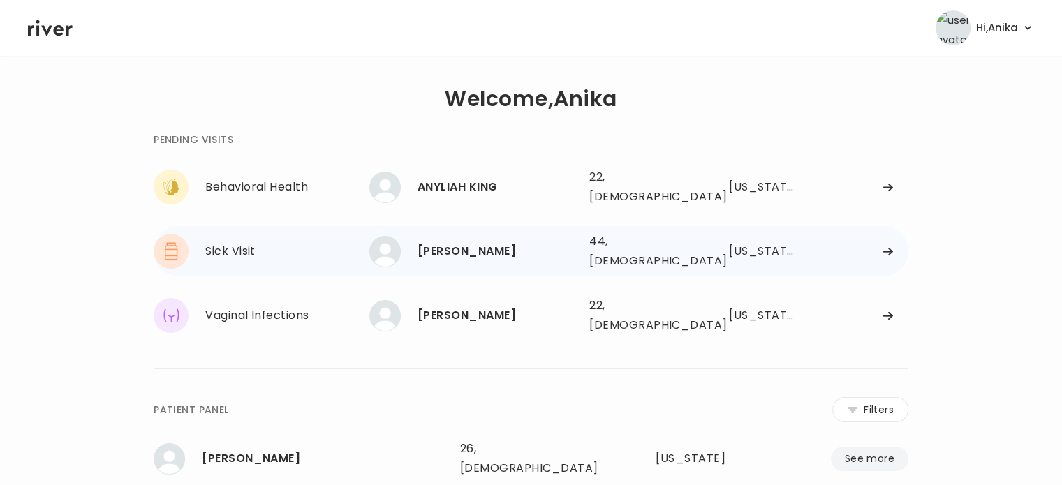
click at [419, 244] on div "[PERSON_NAME]" at bounding box center [498, 252] width 161 height 20
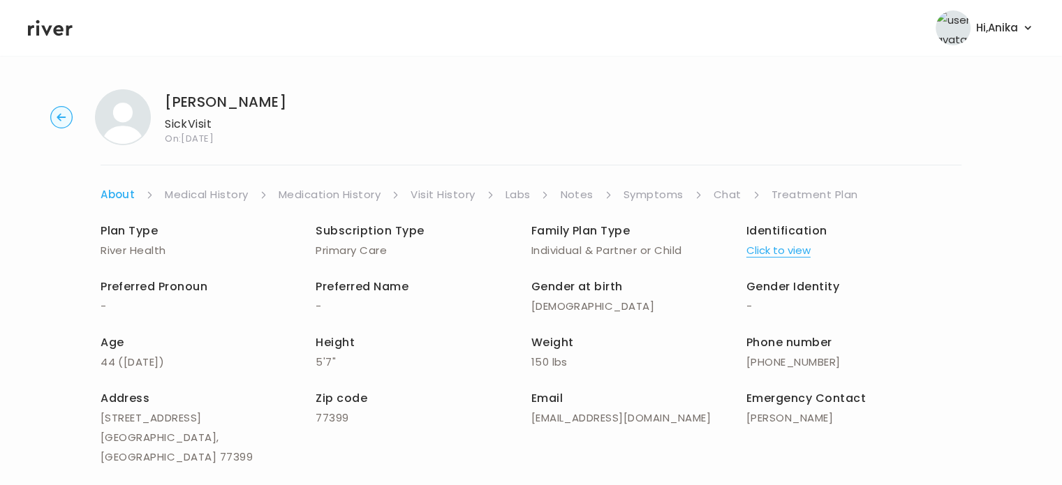
click at [734, 192] on link "Chat" at bounding box center [728, 195] width 28 height 20
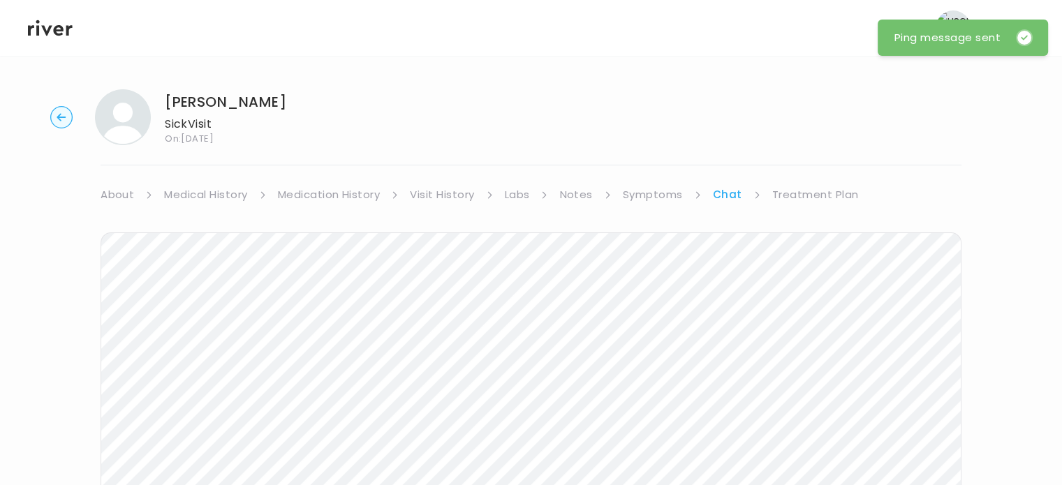
click at [52, 36] on icon at bounding box center [50, 27] width 45 height 21
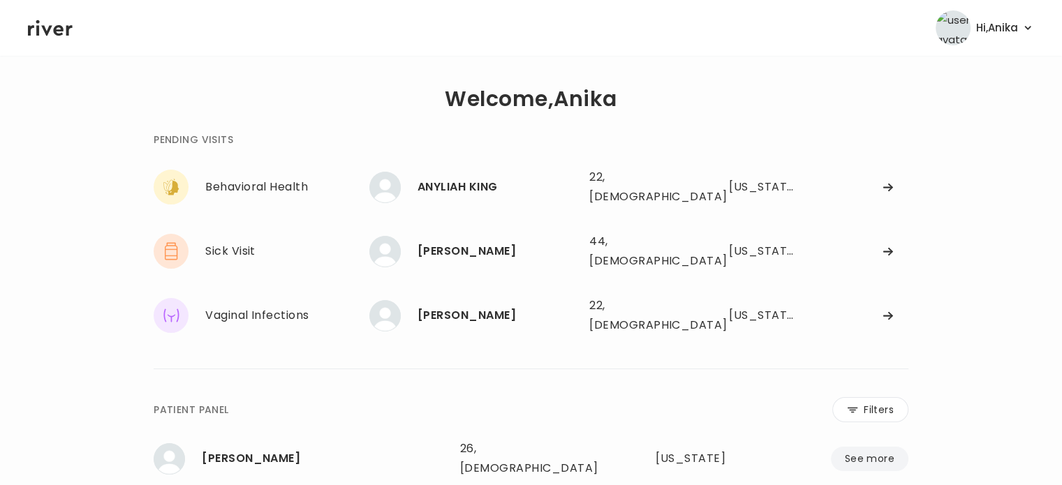
scroll to position [85, 0]
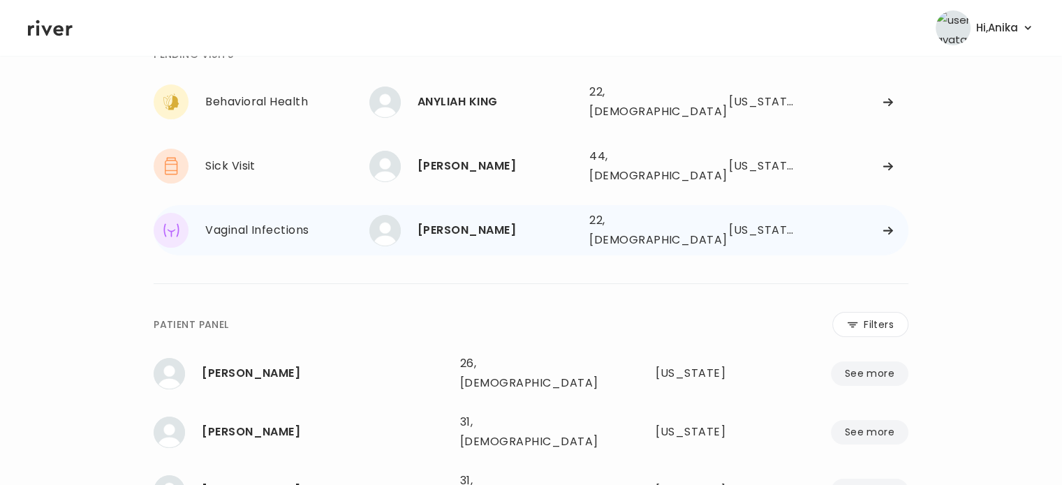
click at [472, 221] on div "Sofia Urena" at bounding box center [498, 231] width 161 height 20
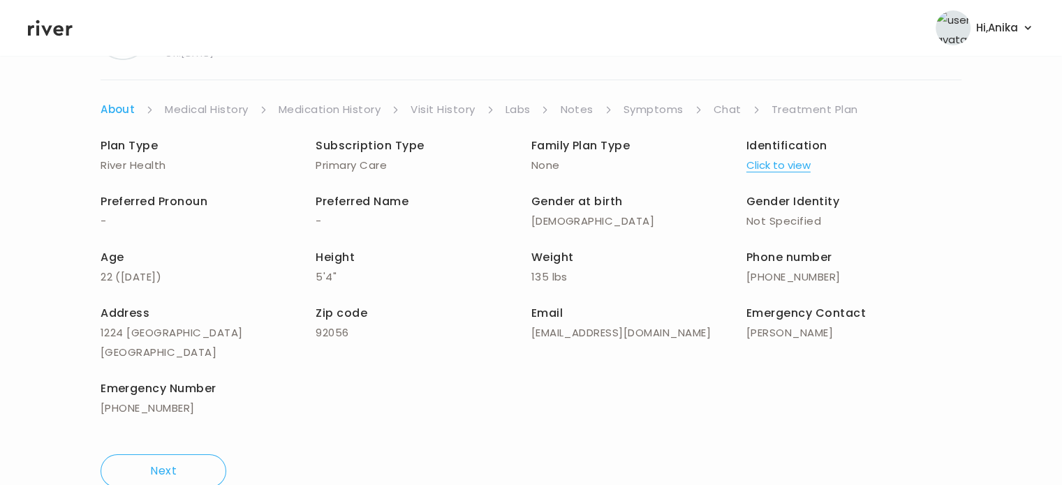
click at [724, 100] on link "Chat" at bounding box center [728, 110] width 28 height 20
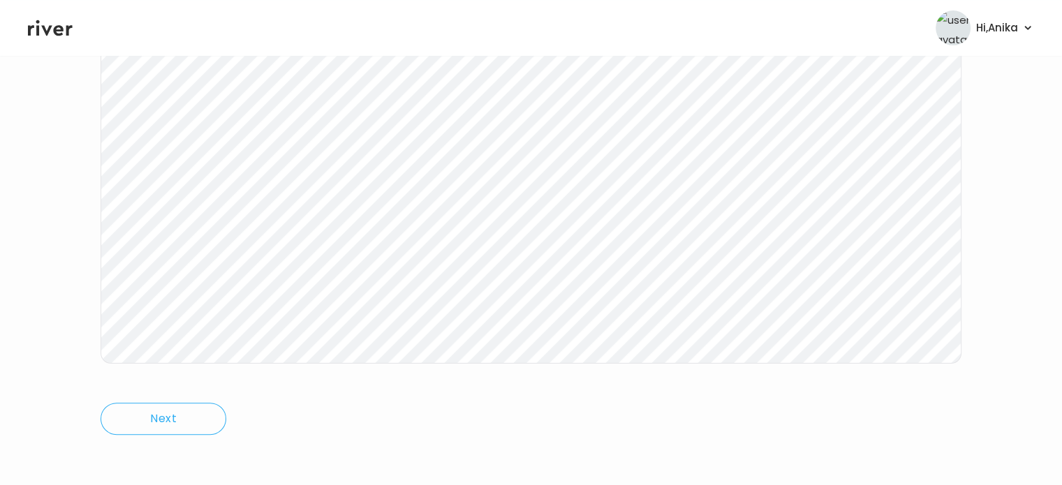
scroll to position [290, 0]
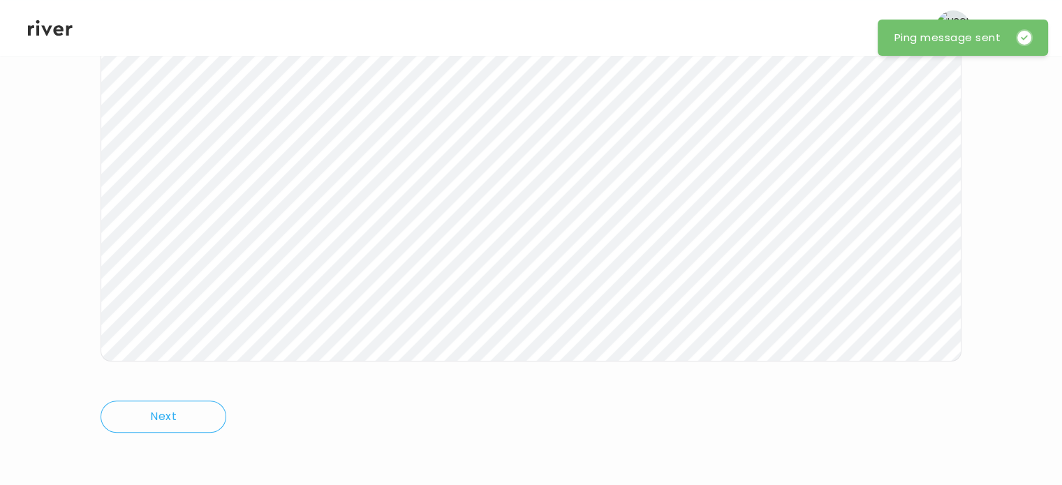
click at [54, 29] on icon at bounding box center [50, 28] width 45 height 16
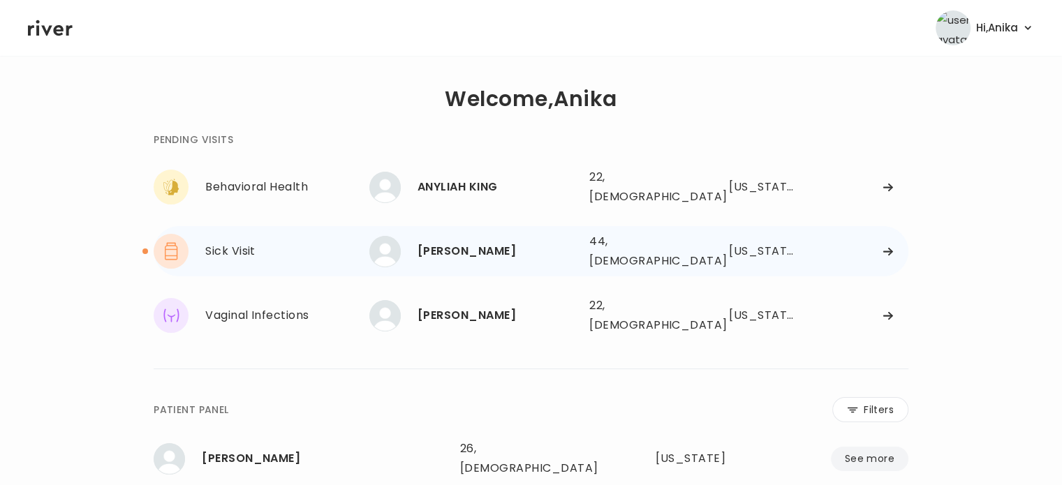
click at [537, 242] on div "Emily Barnes" at bounding box center [498, 252] width 161 height 20
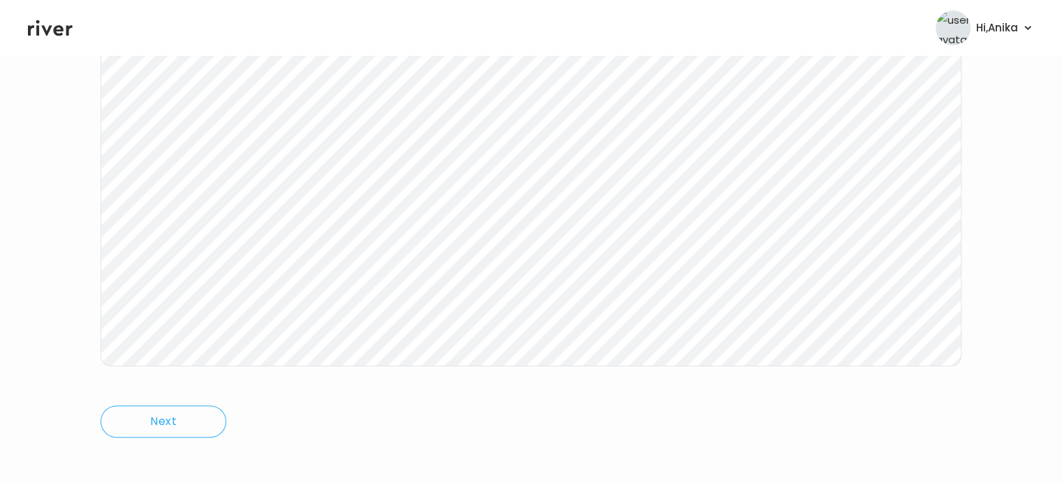
scroll to position [288, 0]
click at [47, 34] on icon at bounding box center [50, 28] width 45 height 16
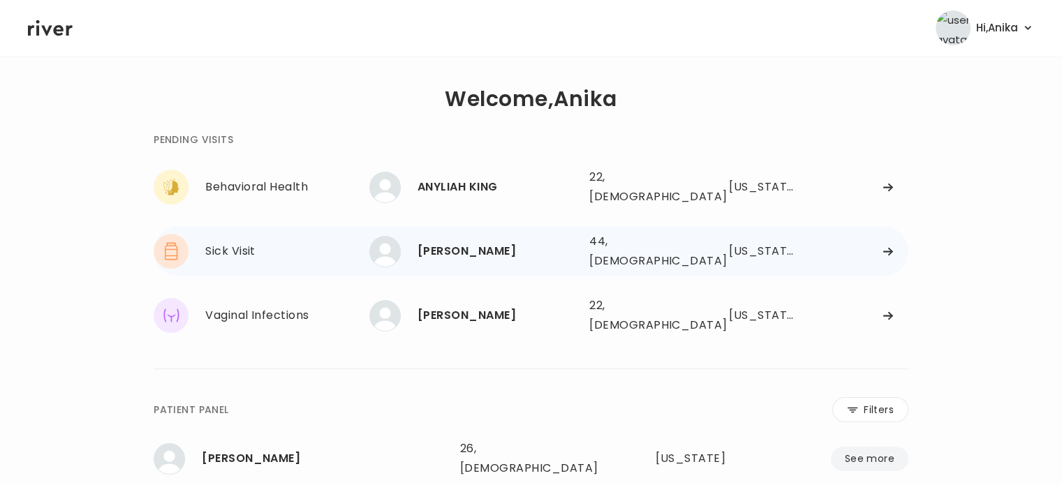
click at [494, 247] on div "Emily Barnes" at bounding box center [498, 252] width 161 height 20
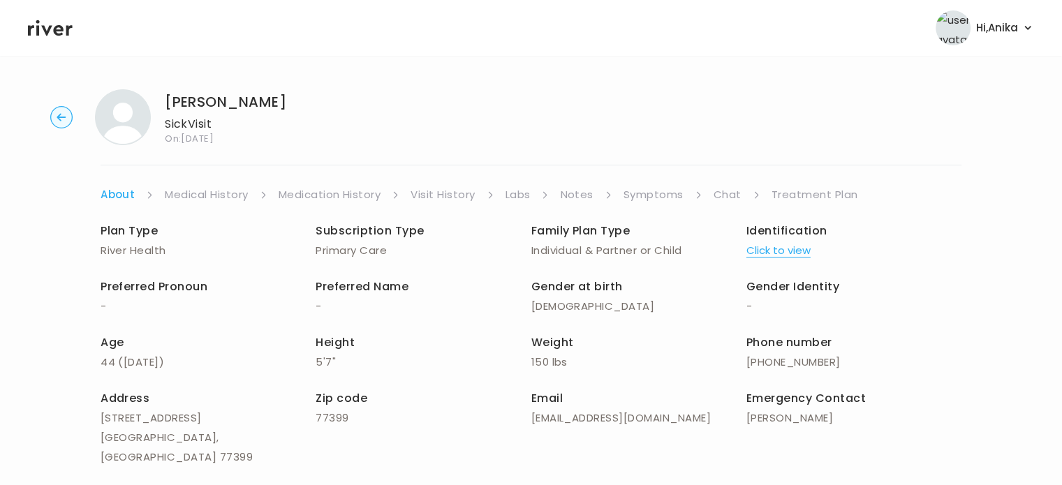
click at [717, 195] on link "Chat" at bounding box center [728, 195] width 28 height 20
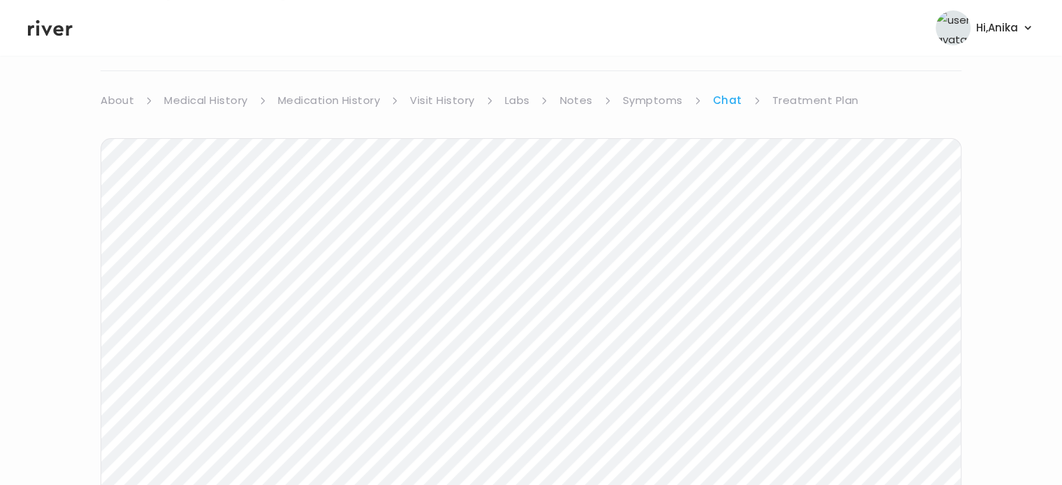
scroll to position [95, 0]
click at [63, 31] on icon at bounding box center [50, 27] width 45 height 21
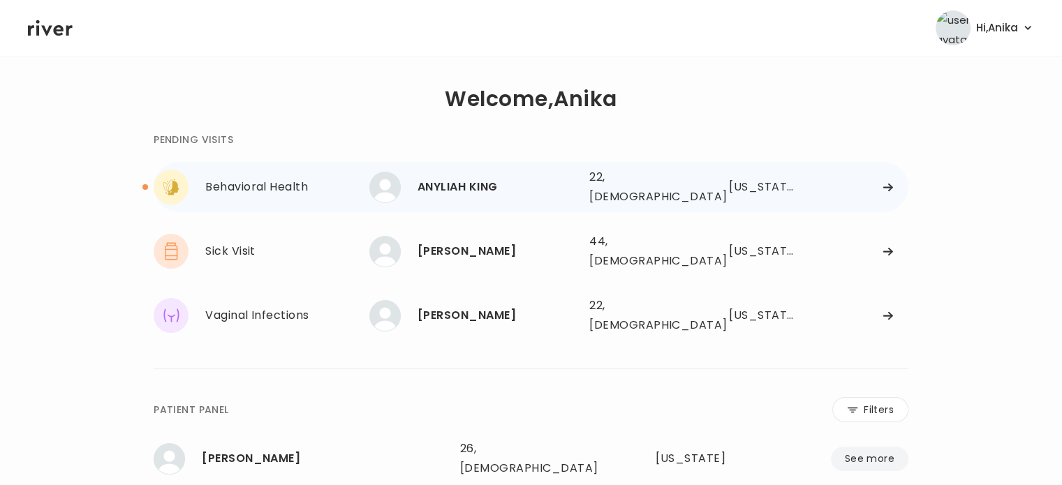
click at [478, 180] on div "ANYLIAH KING" at bounding box center [498, 187] width 161 height 20
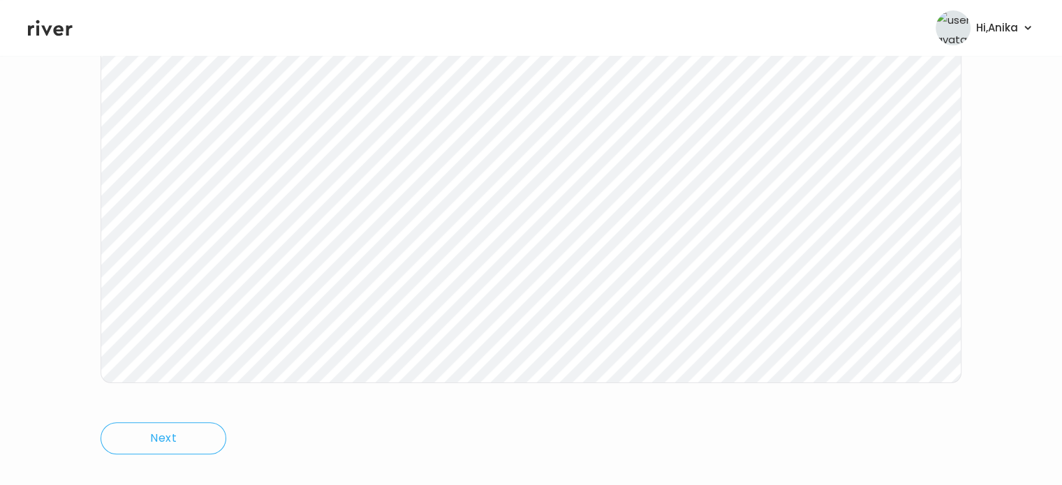
scroll to position [290, 0]
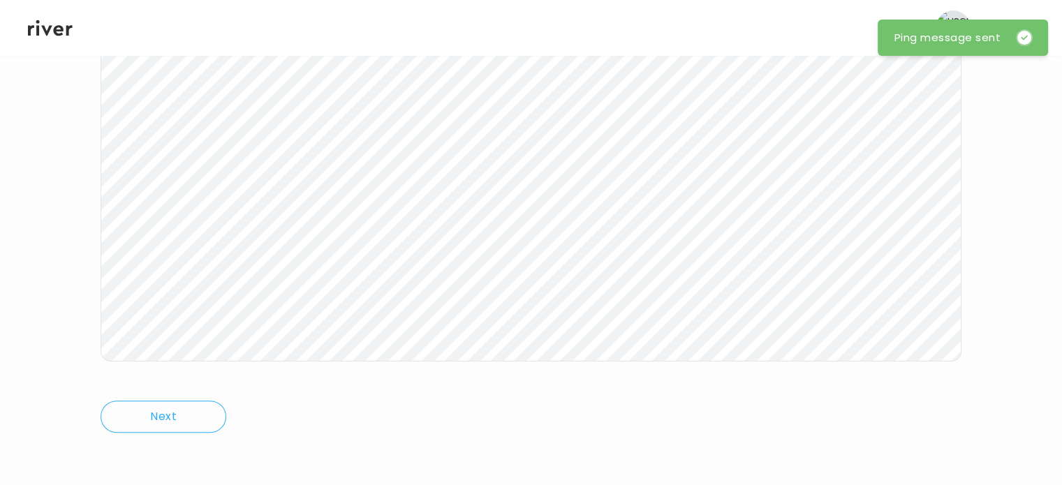
click at [52, 27] on icon at bounding box center [50, 27] width 45 height 21
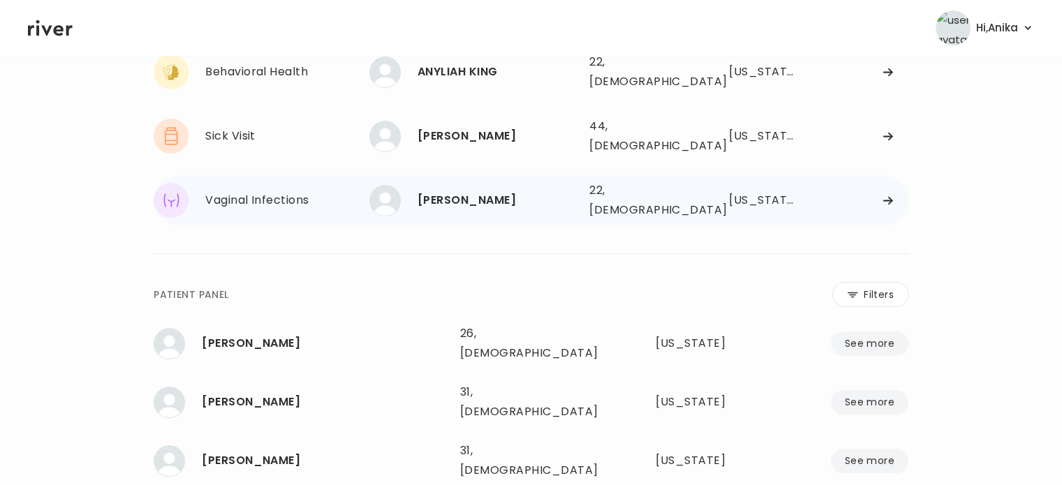
scroll to position [115, 0]
click at [475, 129] on div "Emily Barnes" at bounding box center [498, 137] width 161 height 20
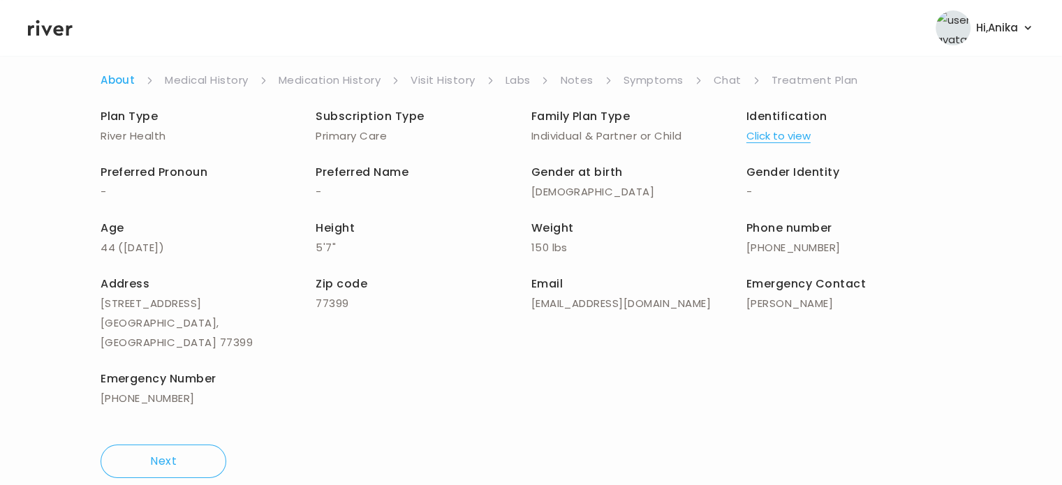
click at [634, 74] on link "Symptoms" at bounding box center [654, 81] width 60 height 20
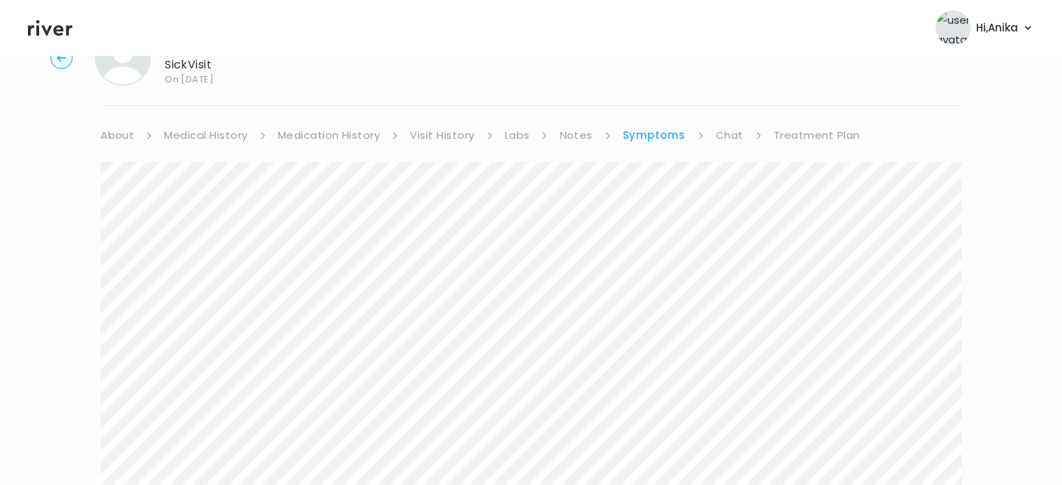
scroll to position [59, 0]
click at [726, 138] on link "Chat" at bounding box center [730, 136] width 28 height 20
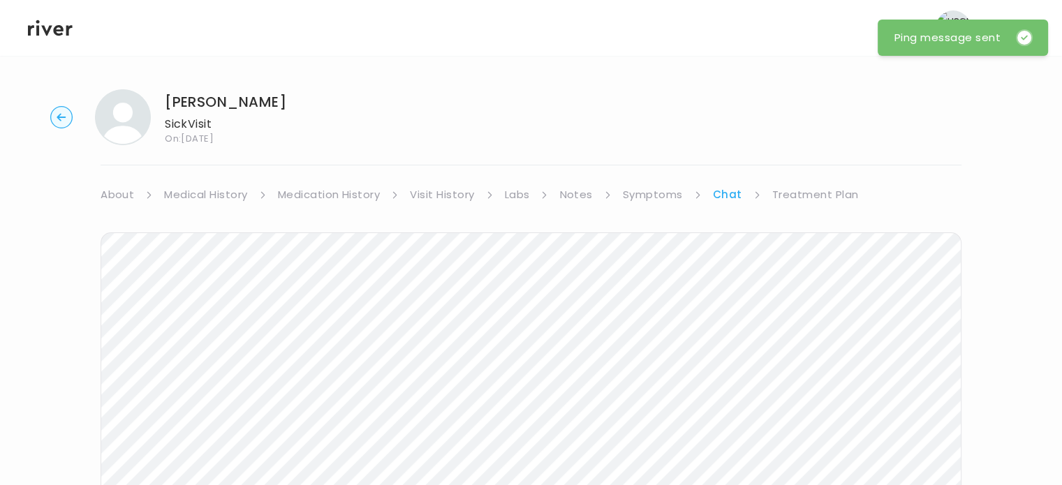
click at [798, 185] on link "Treatment Plan" at bounding box center [815, 195] width 87 height 20
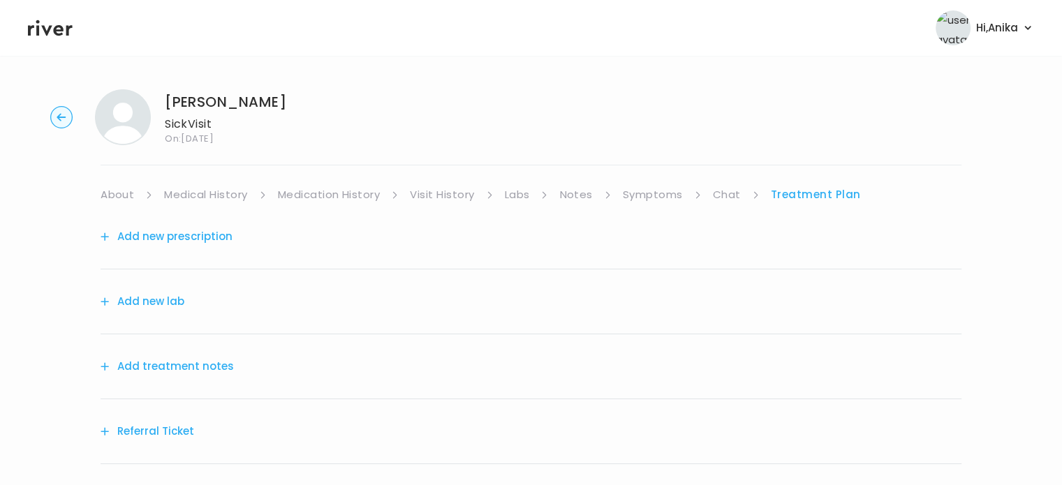
click at [198, 364] on button "Add treatment notes" at bounding box center [167, 367] width 133 height 20
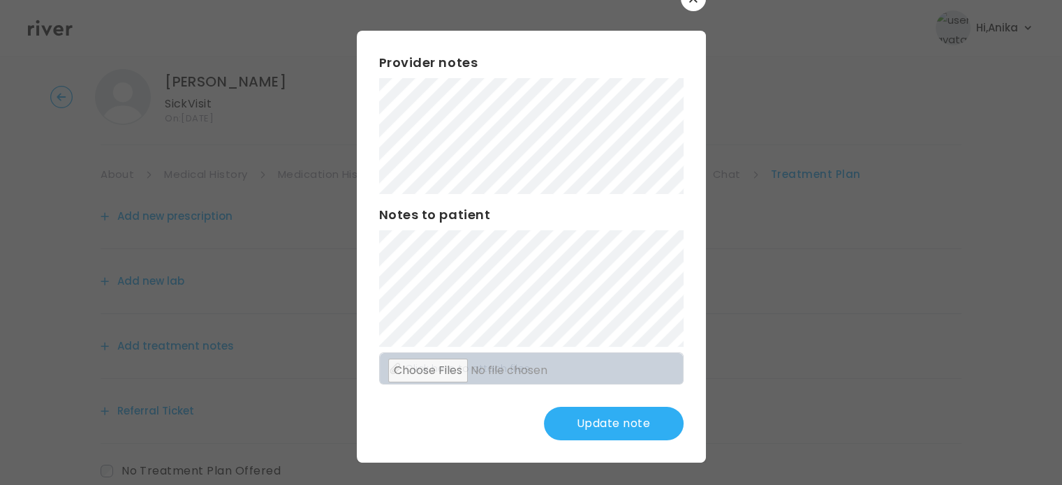
scroll to position [21, 0]
click at [585, 416] on button "Update note" at bounding box center [614, 424] width 140 height 34
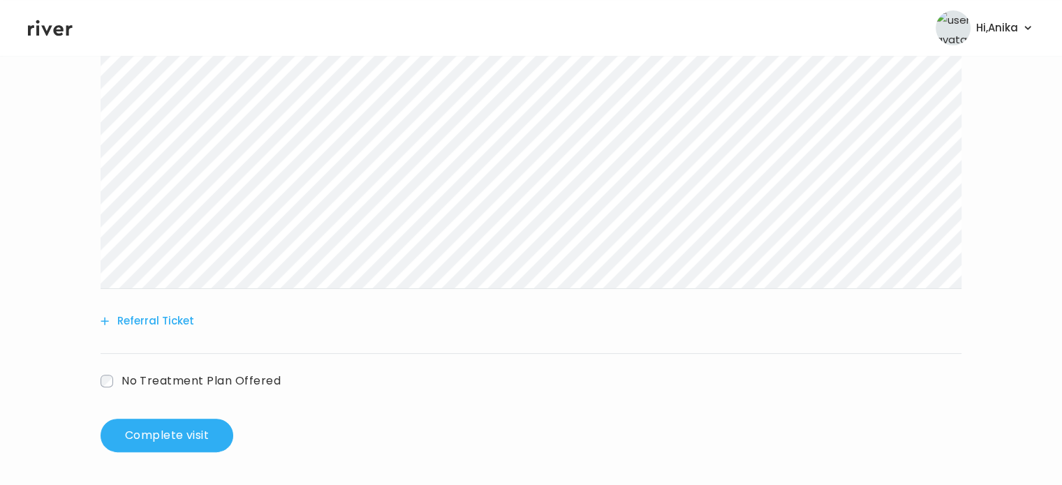
click at [172, 326] on button "Referral Ticket" at bounding box center [148, 321] width 94 height 20
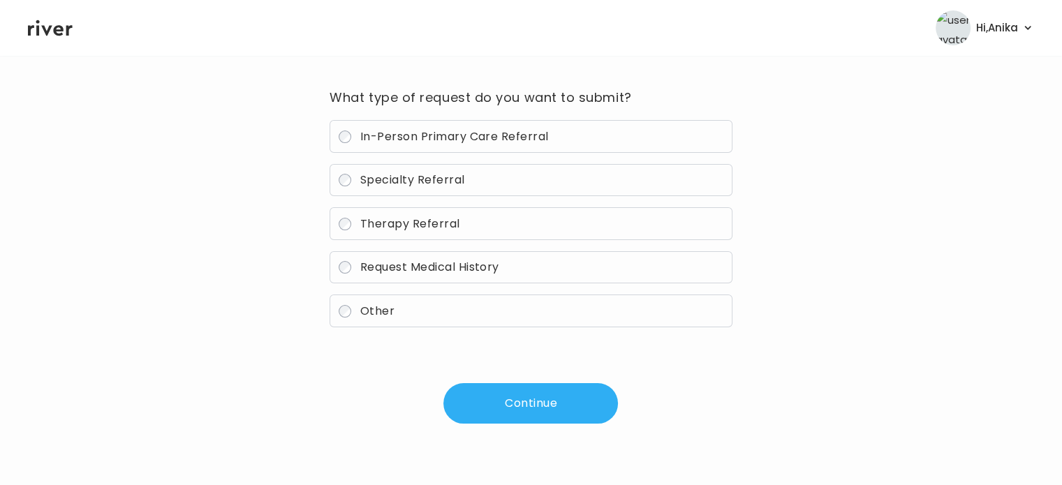
scroll to position [100, 0]
click at [408, 313] on label "Other" at bounding box center [531, 311] width 402 height 33
click at [530, 414] on button "Continue" at bounding box center [530, 404] width 175 height 41
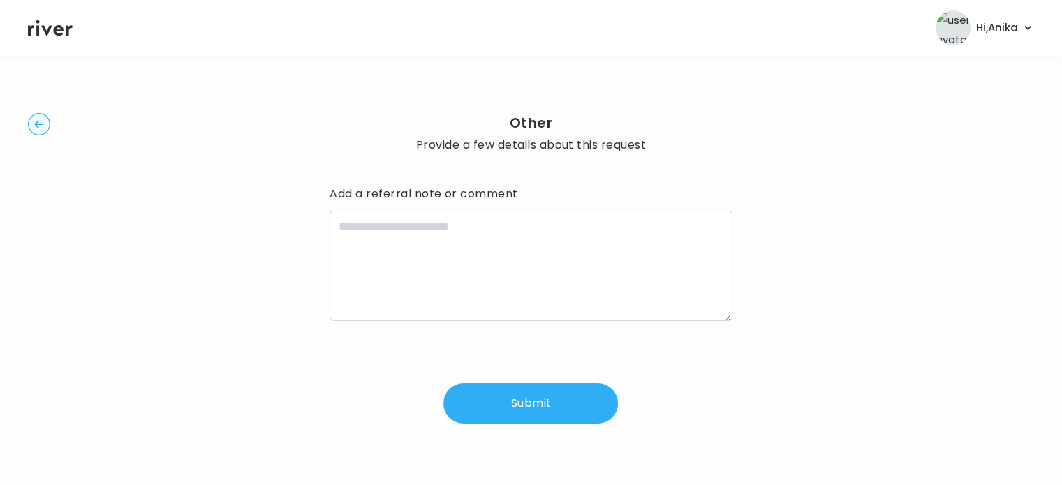
scroll to position [3, 0]
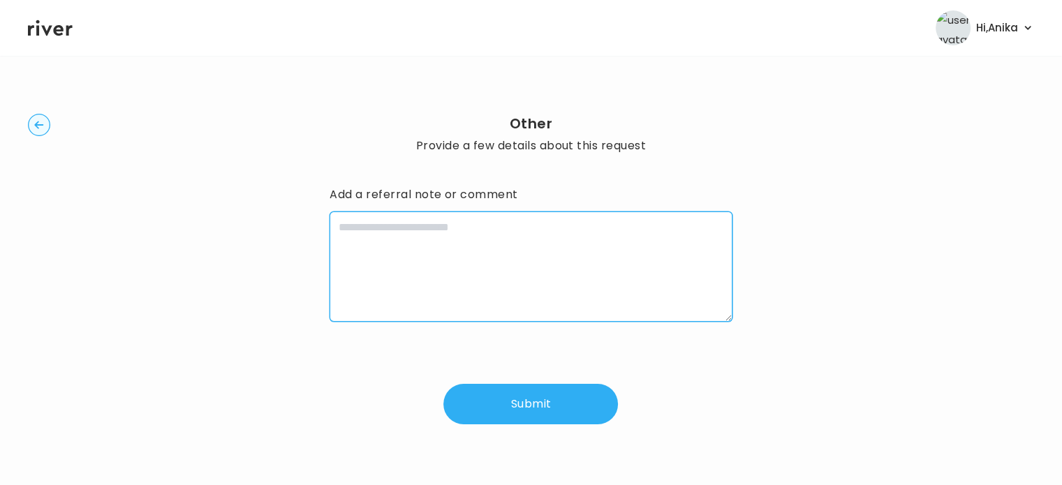
click at [499, 243] on textarea at bounding box center [531, 267] width 402 height 110
type textarea "**********"
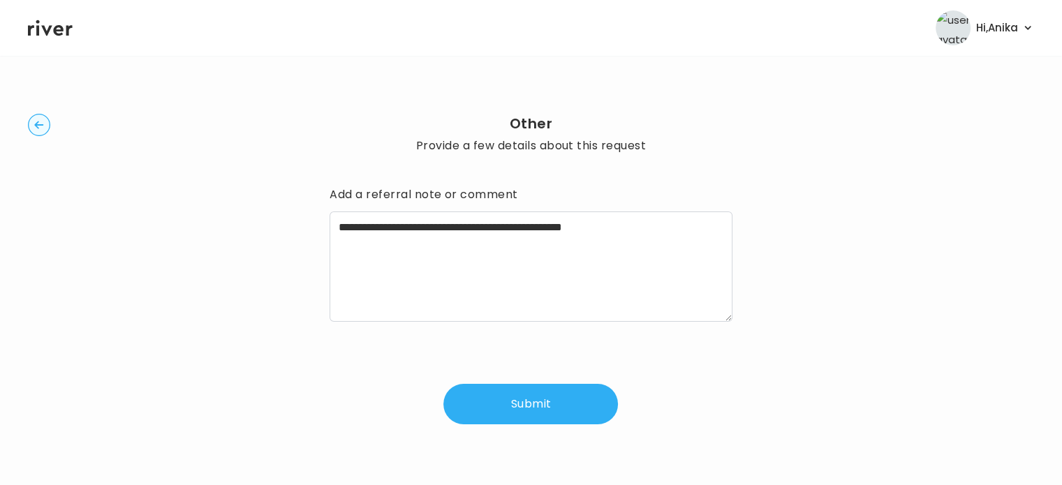
click at [536, 425] on div "**********" at bounding box center [531, 269] width 1006 height 389
click at [534, 416] on button "Submit" at bounding box center [530, 404] width 175 height 41
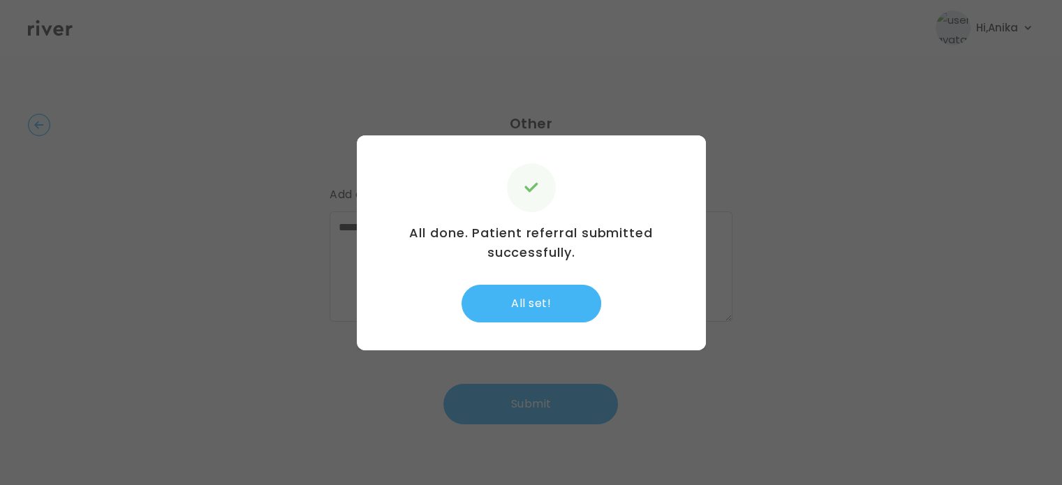
click at [536, 309] on button "All set!" at bounding box center [532, 304] width 140 height 38
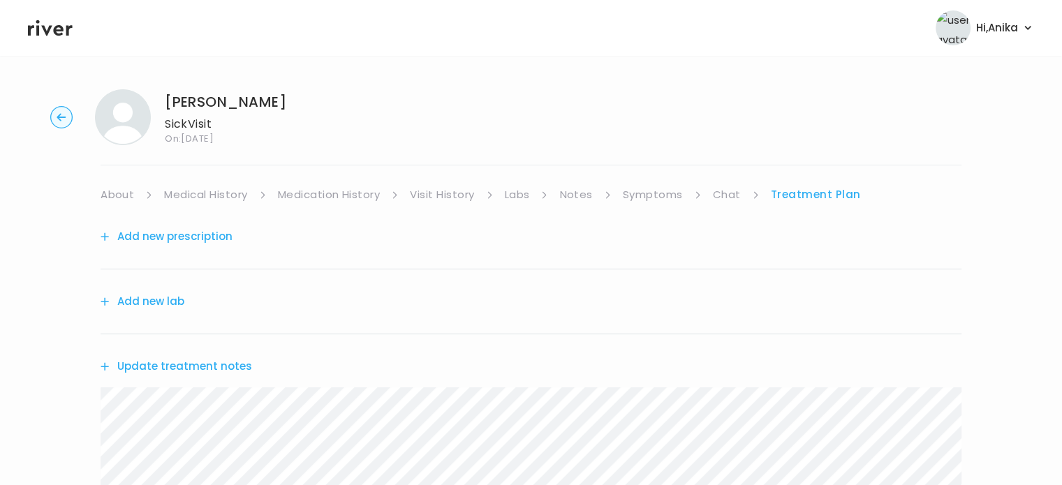
click at [211, 357] on button "Update treatment notes" at bounding box center [177, 367] width 152 height 20
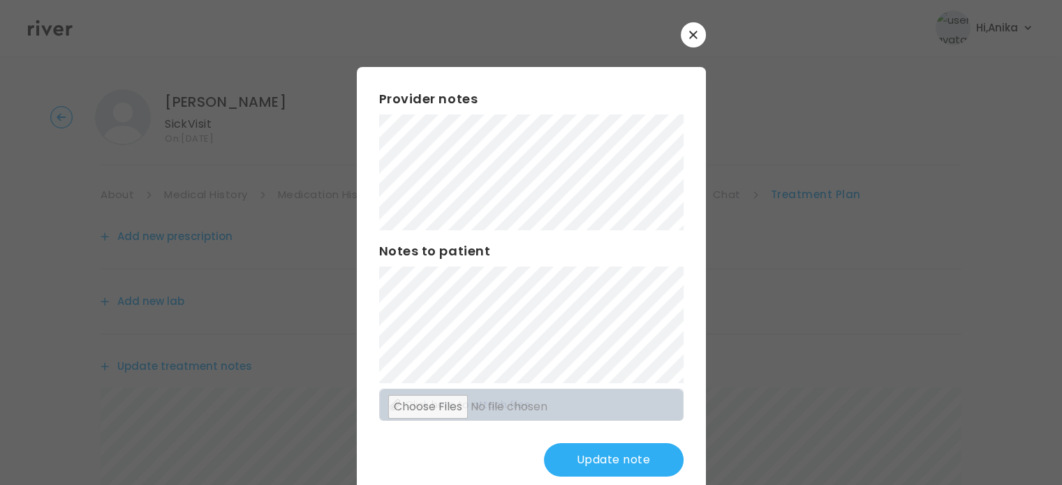
click at [578, 455] on button "Update note" at bounding box center [614, 460] width 140 height 34
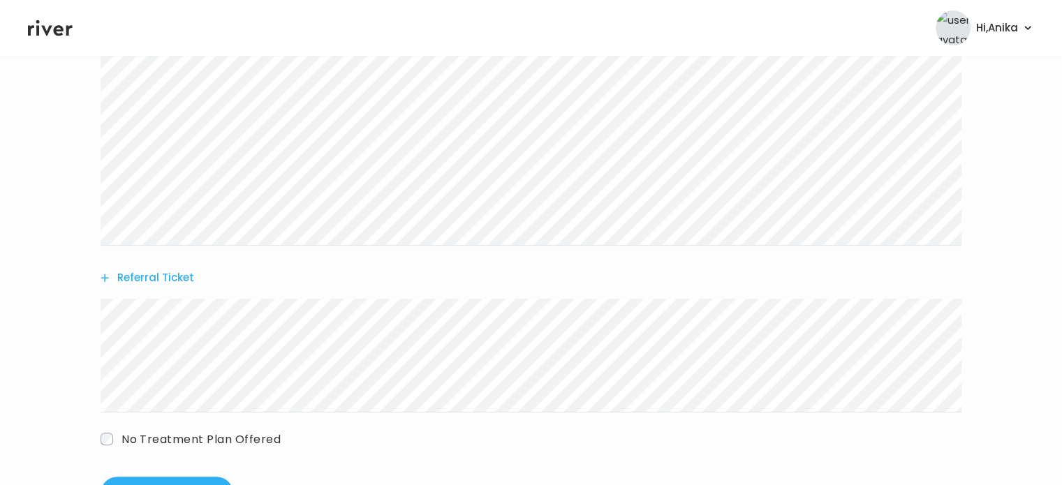
scroll to position [459, 0]
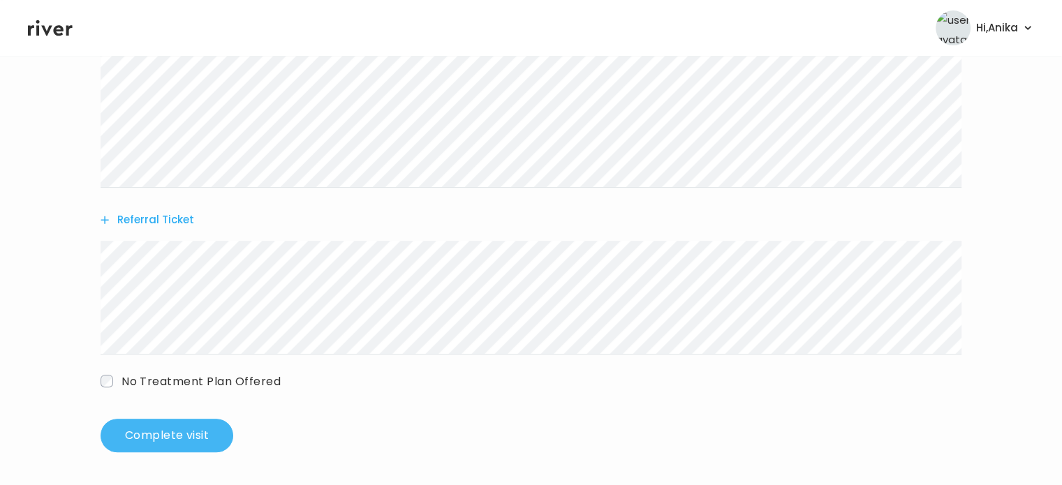
click at [170, 431] on button "Complete visit" at bounding box center [167, 436] width 133 height 34
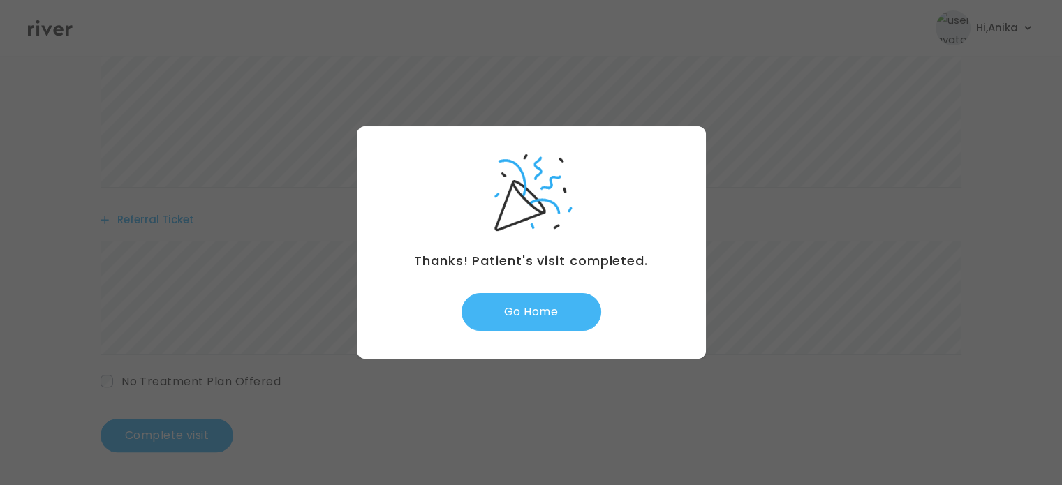
click at [545, 309] on button "Go Home" at bounding box center [532, 312] width 140 height 38
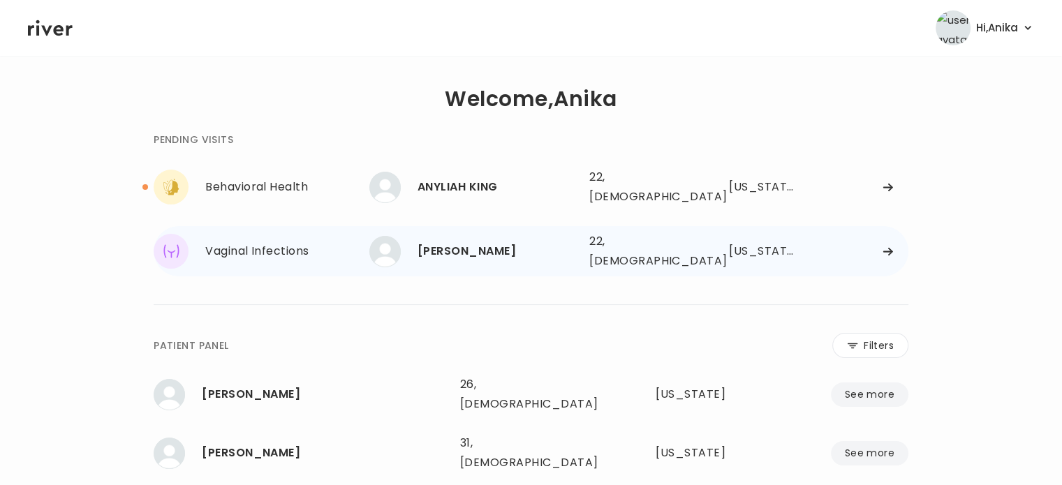
click at [598, 249] on div "22, [DEMOGRAPHIC_DATA]" at bounding box center [638, 251] width 99 height 39
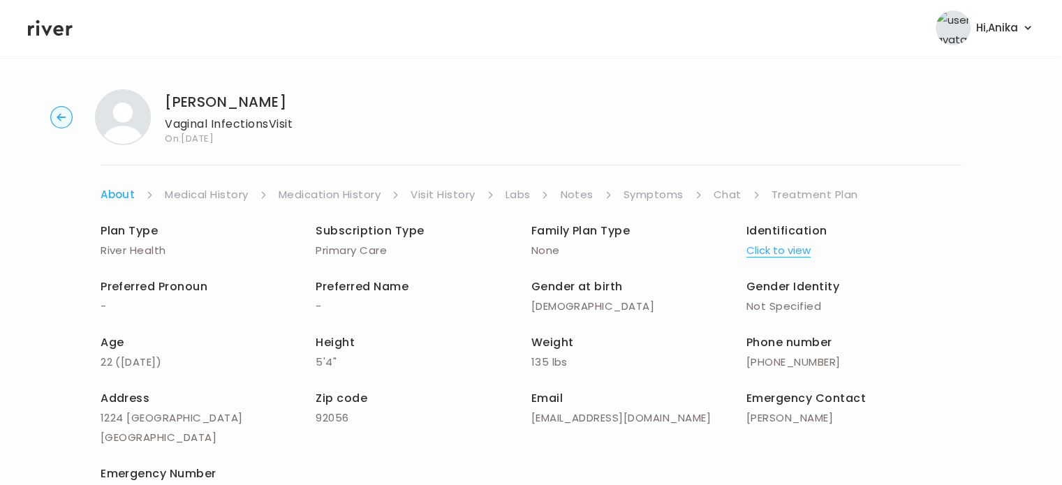
click at [785, 192] on link "Treatment Plan" at bounding box center [815, 195] width 87 height 20
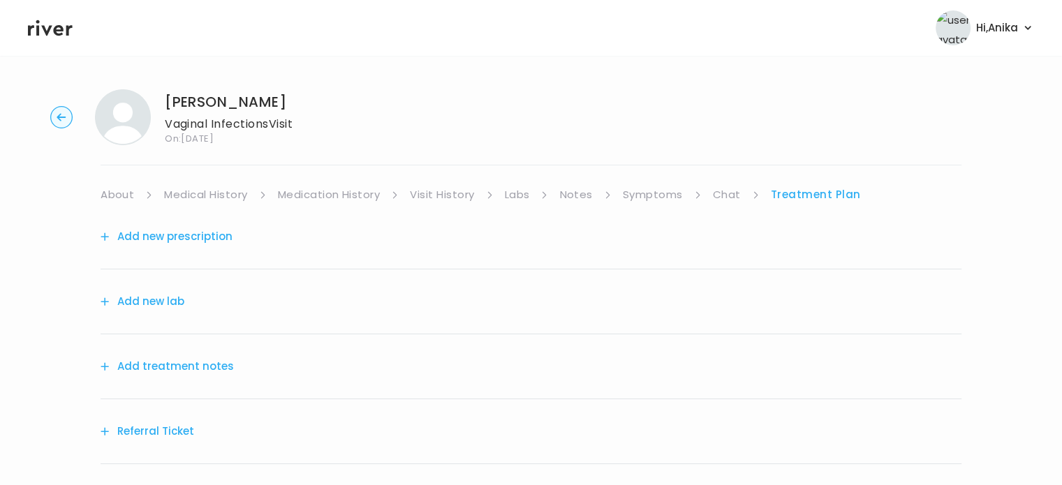
click at [204, 362] on button "Add treatment notes" at bounding box center [167, 367] width 133 height 20
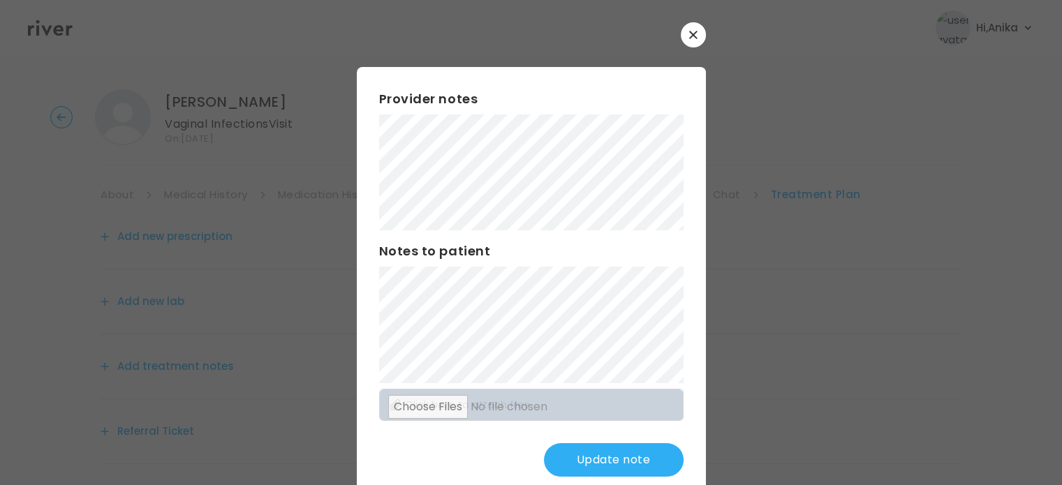
click at [607, 457] on button "Update note" at bounding box center [614, 460] width 140 height 34
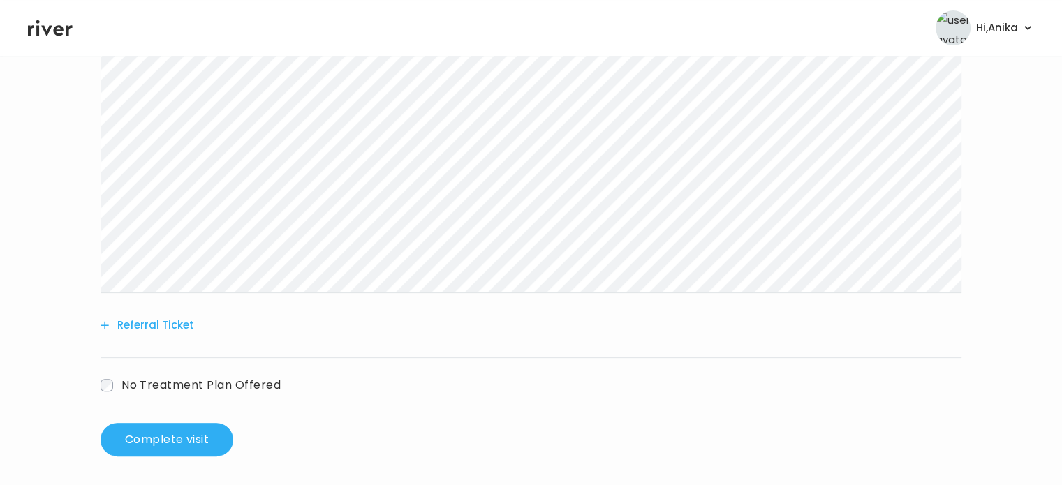
scroll to position [358, 0]
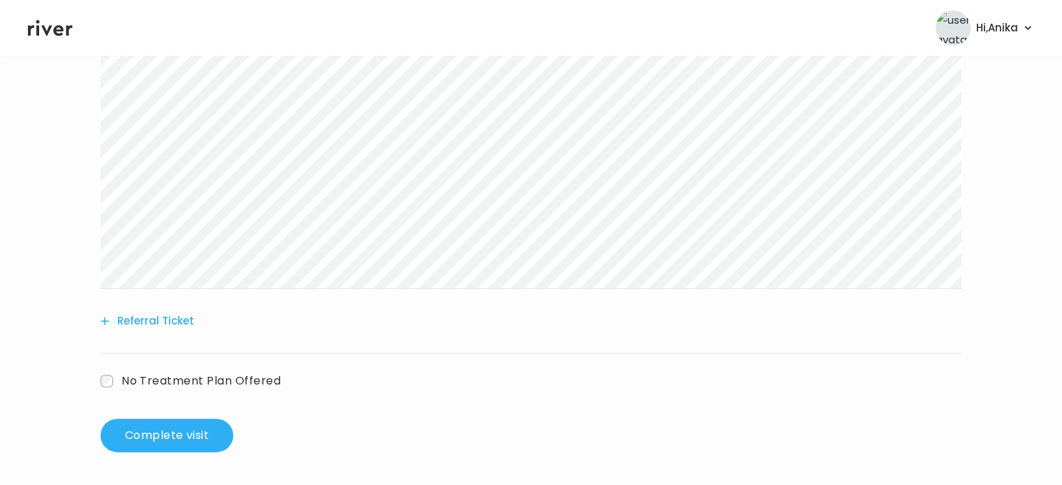
click at [141, 378] on span "No Treatment Plan Offered" at bounding box center [201, 381] width 159 height 16
click at [245, 438] on p "The patient did not respond to attempts to connect for the virtual visit." at bounding box center [444, 441] width 659 height 20
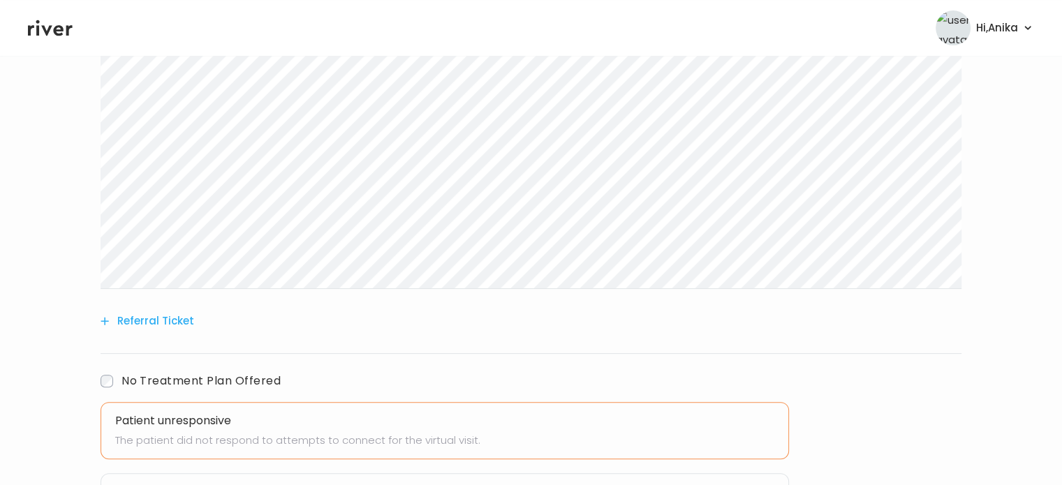
scroll to position [497, 0]
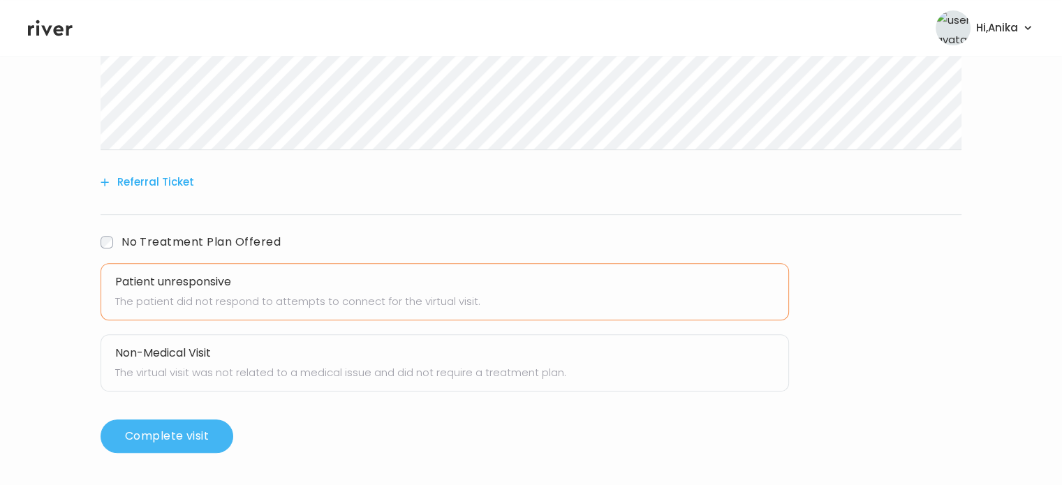
click at [195, 437] on button "Complete visit" at bounding box center [167, 437] width 133 height 34
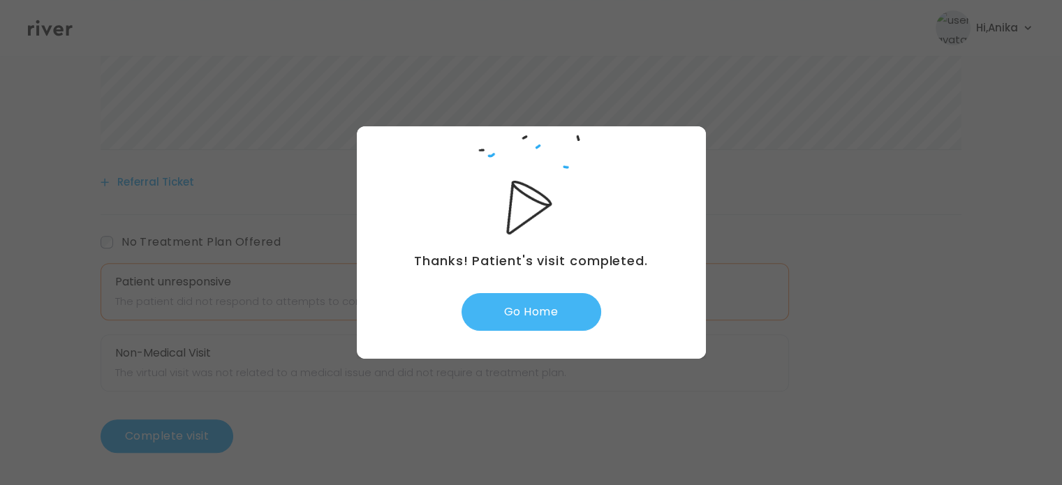
click at [527, 310] on button "Go Home" at bounding box center [532, 312] width 140 height 38
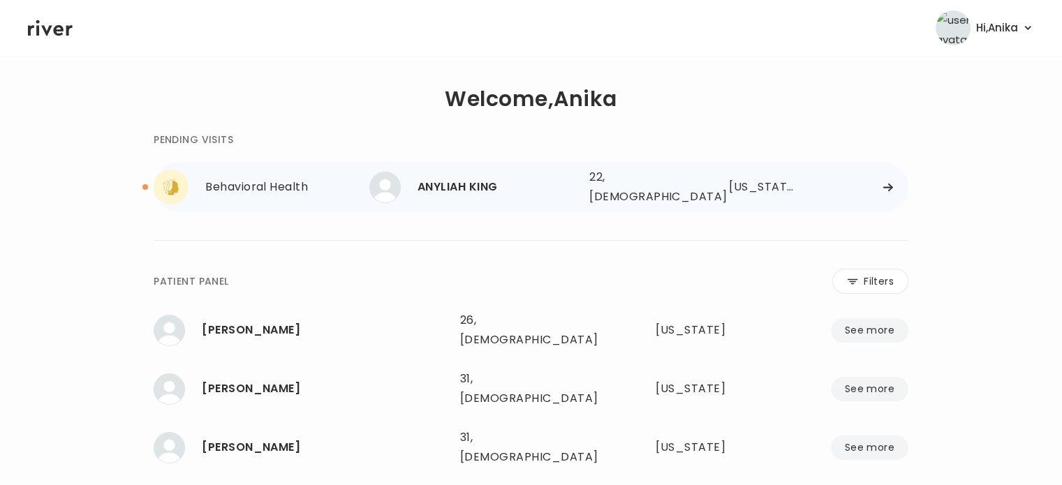
click at [517, 182] on div "ANYLIAH KING" at bounding box center [498, 187] width 161 height 20
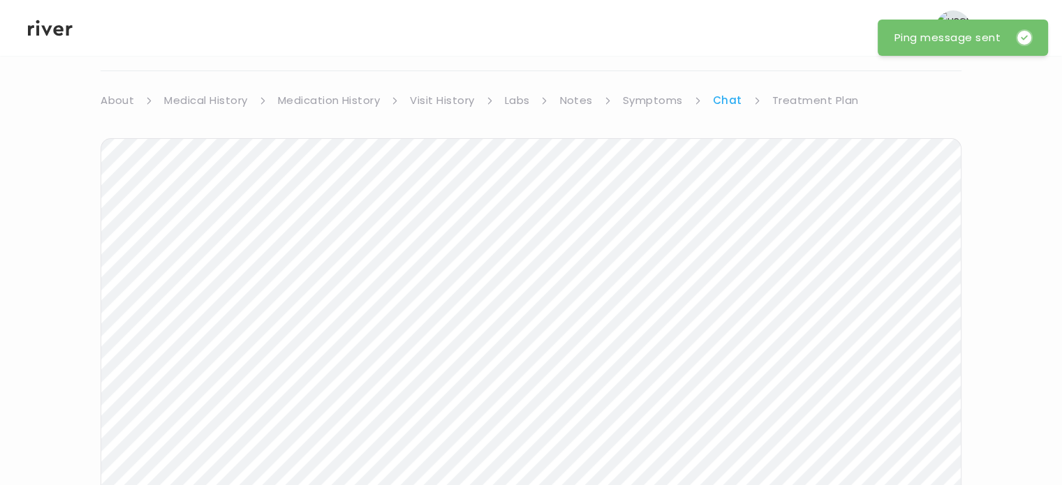
scroll to position [73, 0]
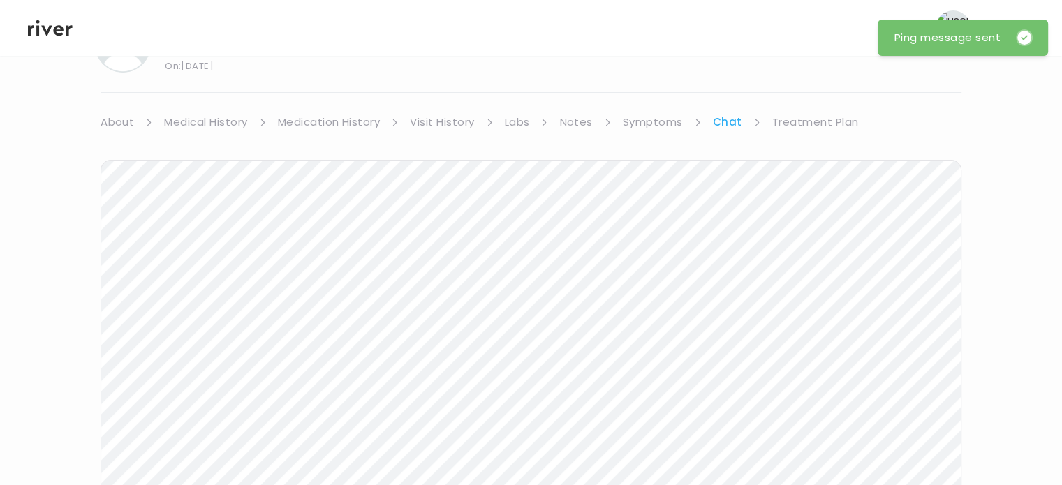
click at [42, 31] on icon at bounding box center [50, 27] width 45 height 21
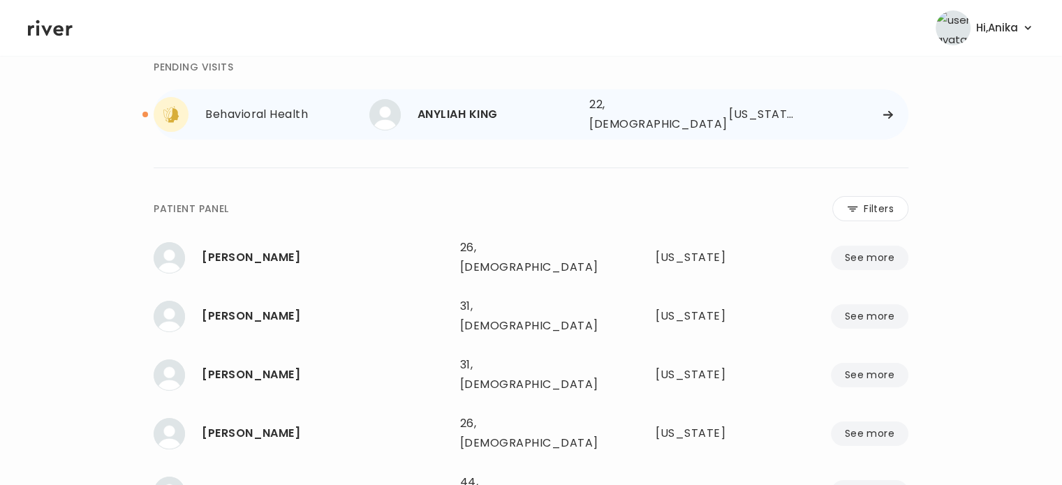
click at [501, 122] on div "ANYLIAH KING 22, [DEMOGRAPHIC_DATA] See more" at bounding box center [473, 114] width 209 height 31
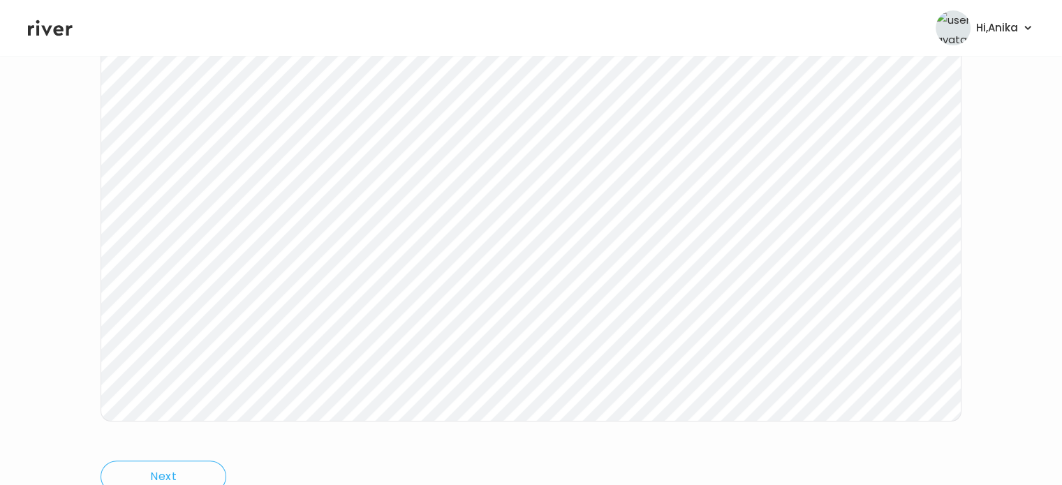
scroll to position [232, 0]
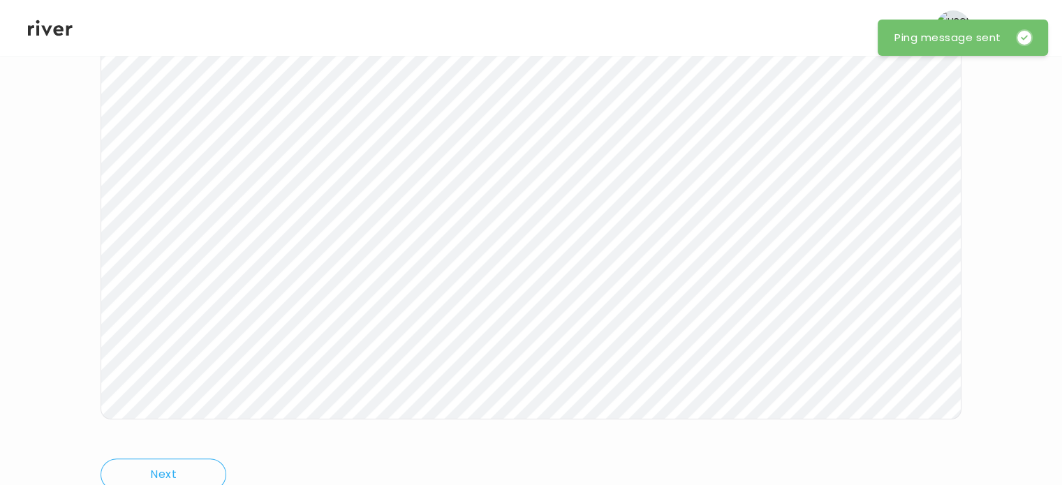
click at [47, 20] on icon at bounding box center [50, 27] width 45 height 21
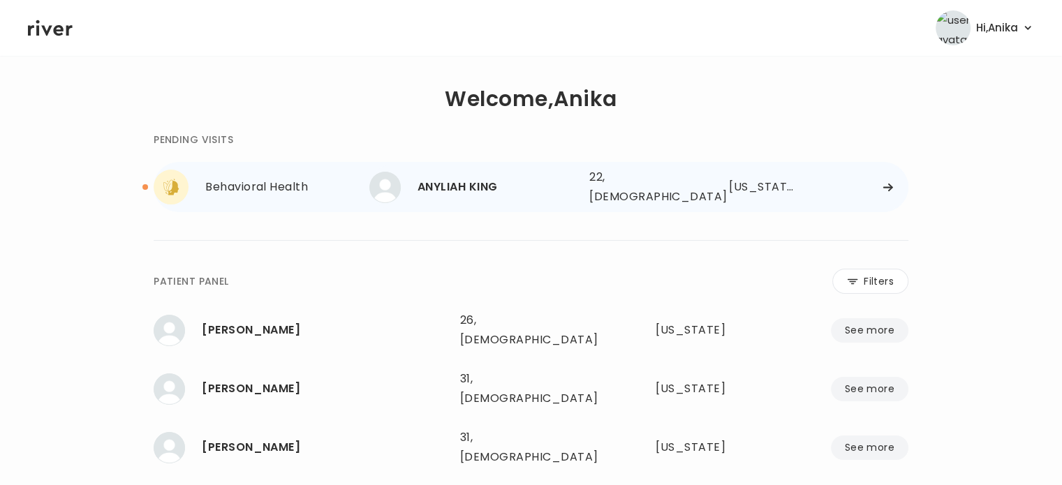
click at [561, 179] on div "ANYLIAH KING" at bounding box center [498, 187] width 161 height 20
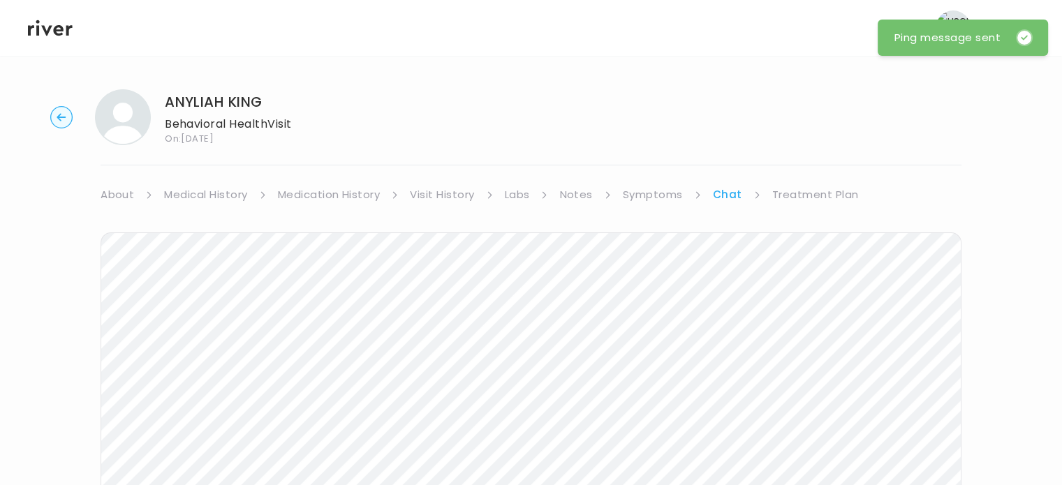
click at [824, 195] on link "Treatment Plan" at bounding box center [815, 195] width 87 height 20
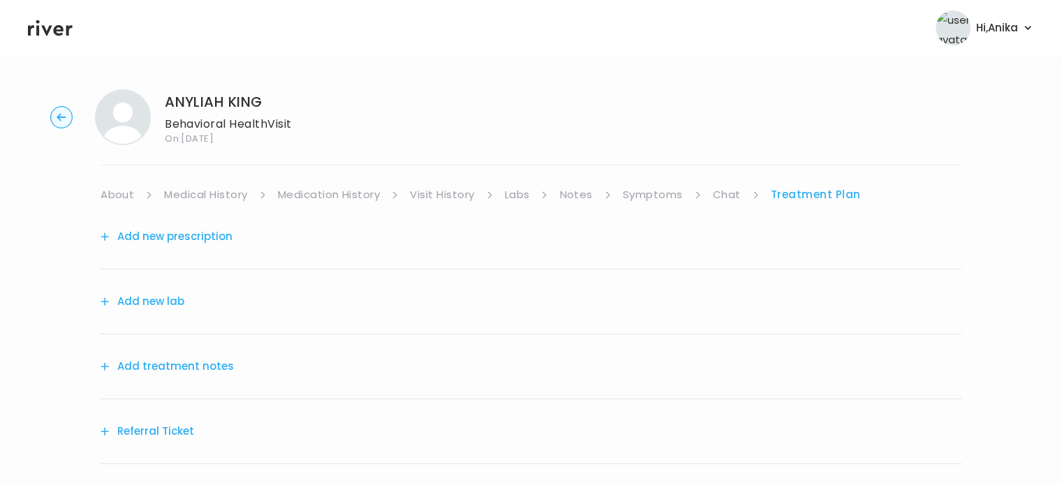
click at [218, 372] on button "Add treatment notes" at bounding box center [167, 367] width 133 height 20
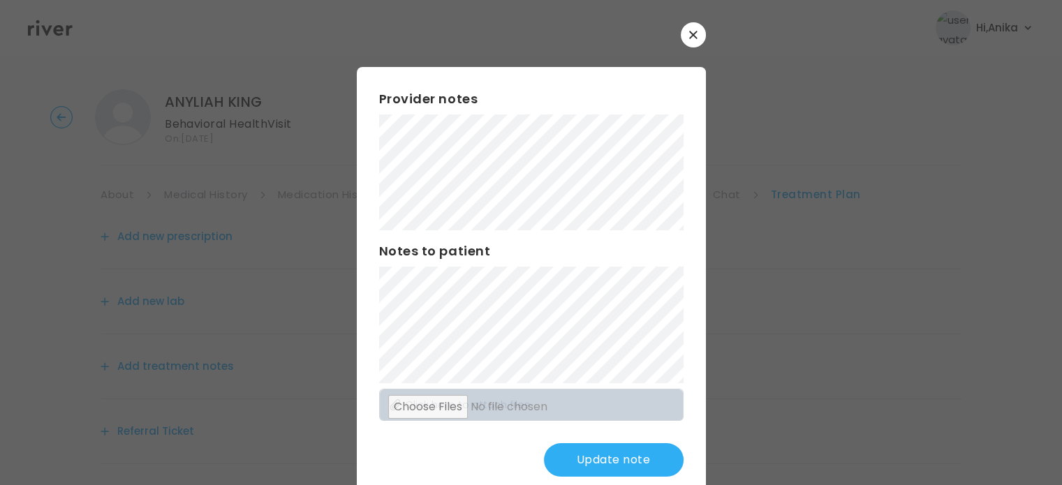
click at [612, 447] on button "Update note" at bounding box center [614, 460] width 140 height 34
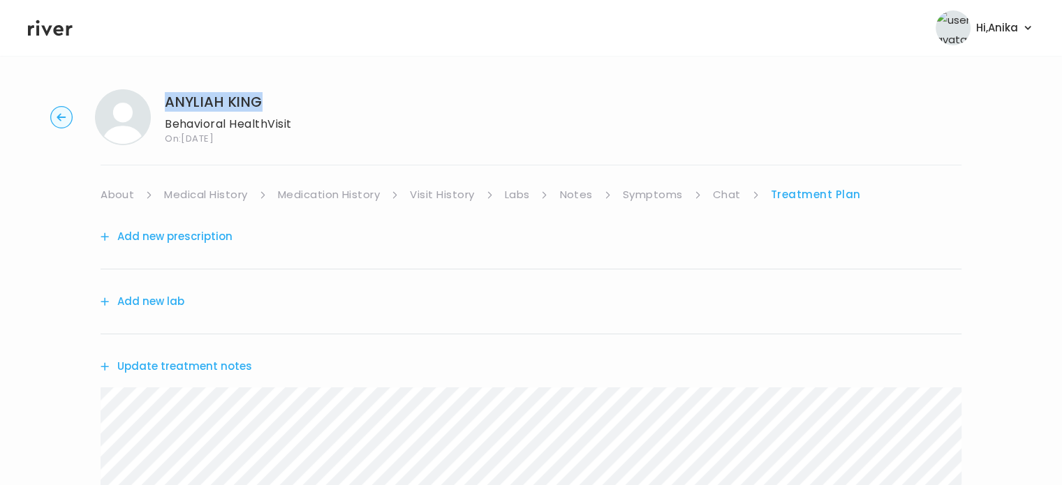
drag, startPoint x: 268, startPoint y: 105, endPoint x: 170, endPoint y: 103, distance: 98.5
click at [170, 103] on h1 "ANYLIAH KING" at bounding box center [228, 102] width 127 height 20
copy h1 "ANYLIAH KING"
click at [670, 196] on link "Symptoms" at bounding box center [653, 195] width 60 height 20
click at [726, 198] on link "Chat" at bounding box center [730, 195] width 28 height 20
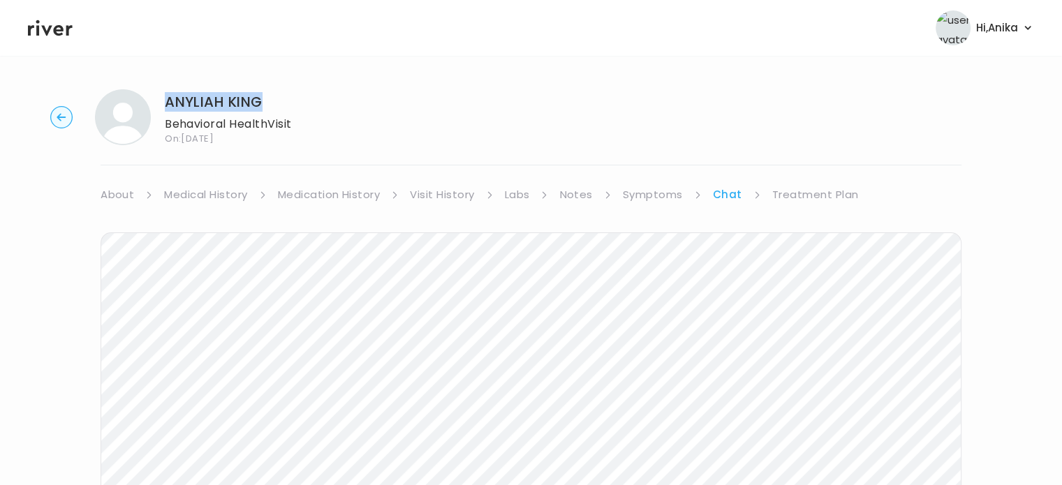
click at [825, 186] on link "Treatment Plan" at bounding box center [815, 195] width 87 height 20
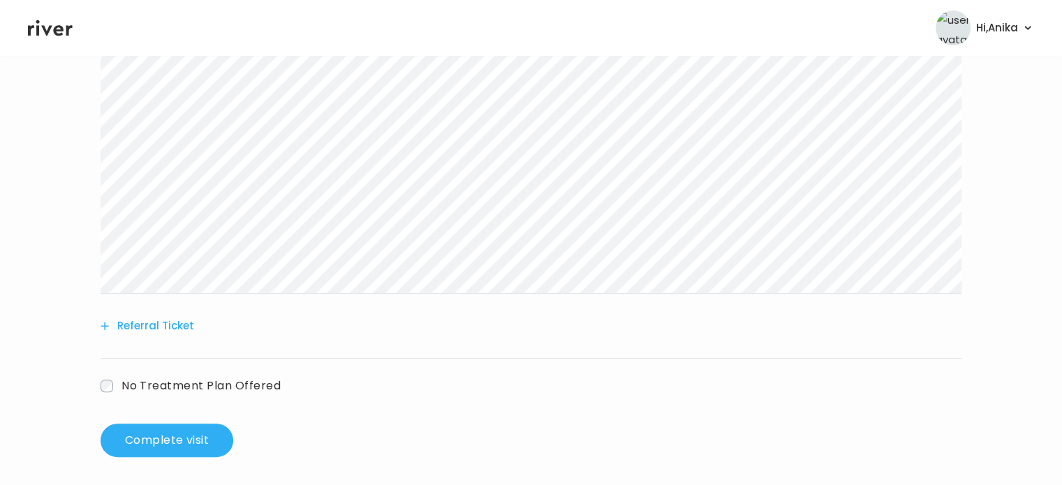
scroll to position [358, 0]
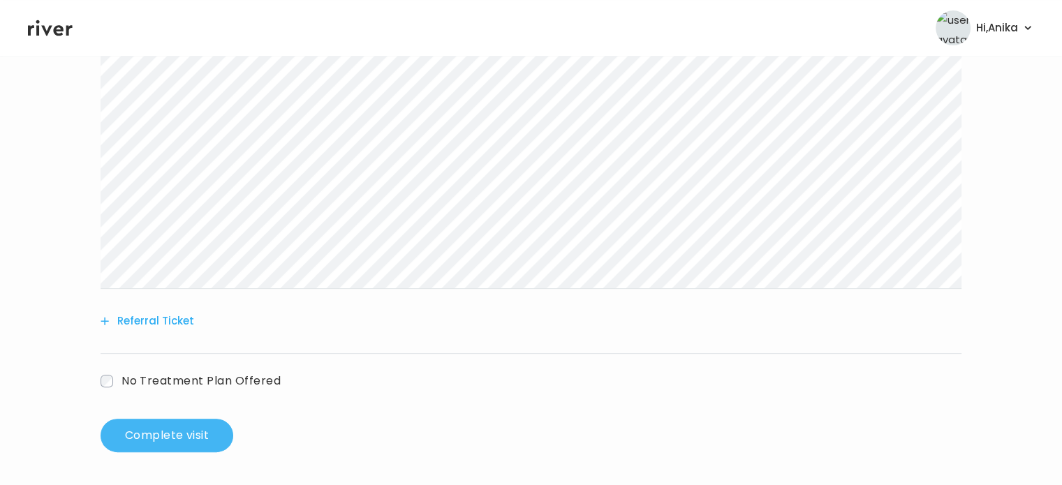
click at [156, 436] on button "Complete visit" at bounding box center [167, 436] width 133 height 34
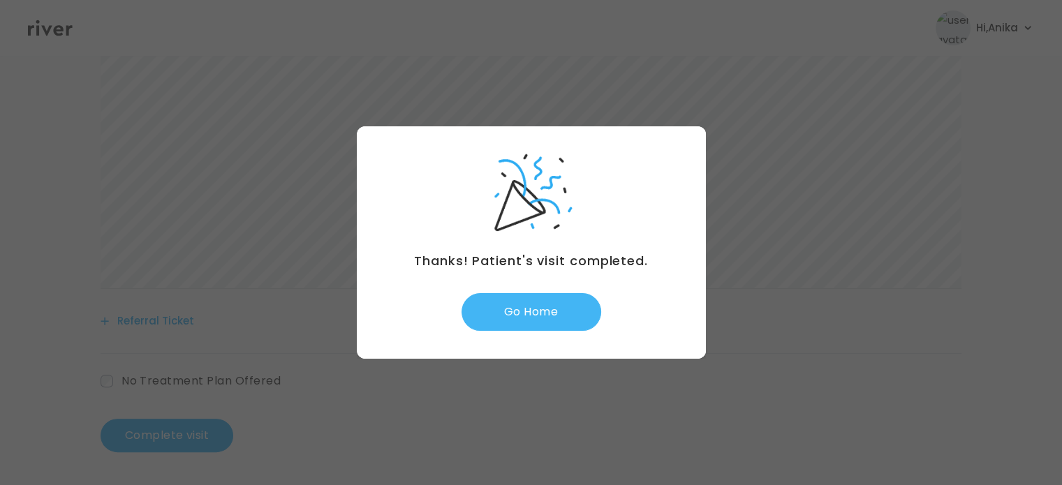
click at [547, 295] on button "Go Home" at bounding box center [532, 312] width 140 height 38
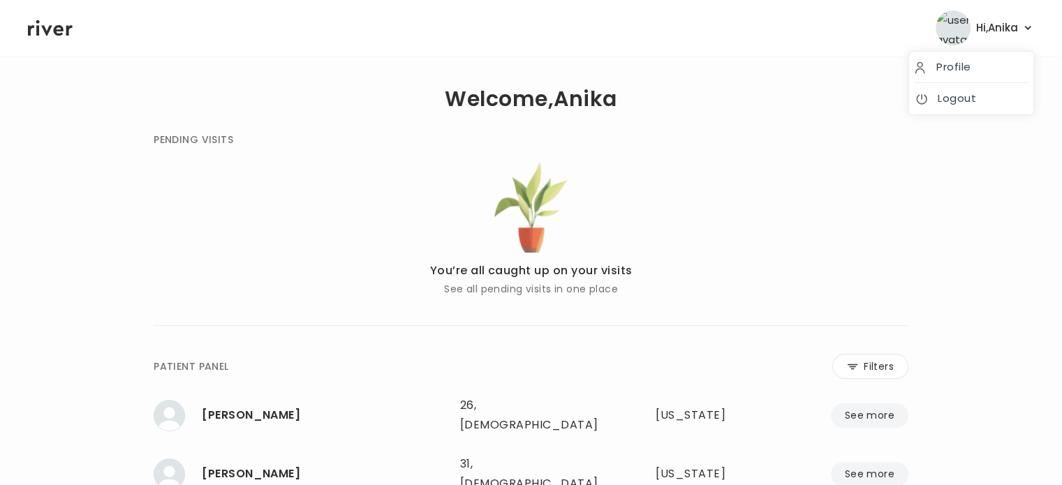
click at [1012, 27] on span "Hi, [PERSON_NAME]" at bounding box center [997, 28] width 42 height 20
click at [944, 99] on link "Logout" at bounding box center [971, 99] width 113 height 20
